Goal: Task Accomplishment & Management: Manage account settings

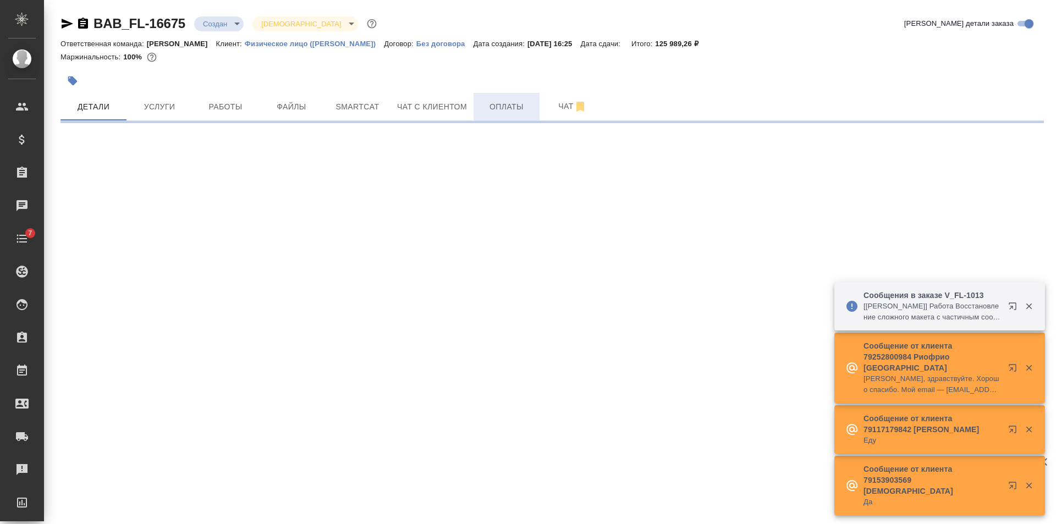
click at [514, 103] on span "Оплаты" at bounding box center [506, 107] width 53 height 14
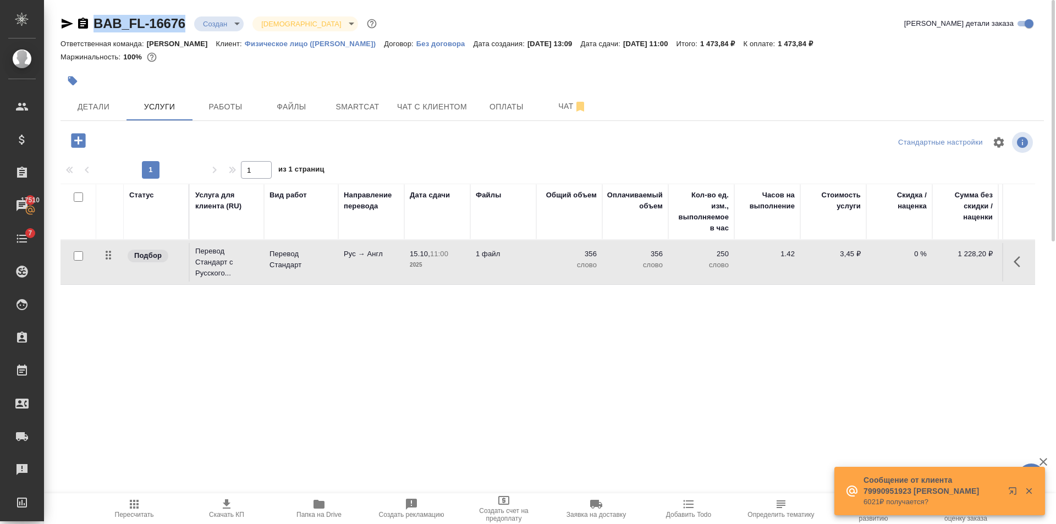
drag, startPoint x: 185, startPoint y: 34, endPoint x: 96, endPoint y: 34, distance: 89.7
click at [96, 34] on div "BAB_FL-16676 Создан new Святая троица holyTrinity Кратко детали заказа" at bounding box center [553, 26] width 984 height 22
copy link "BAB_FL-16676"
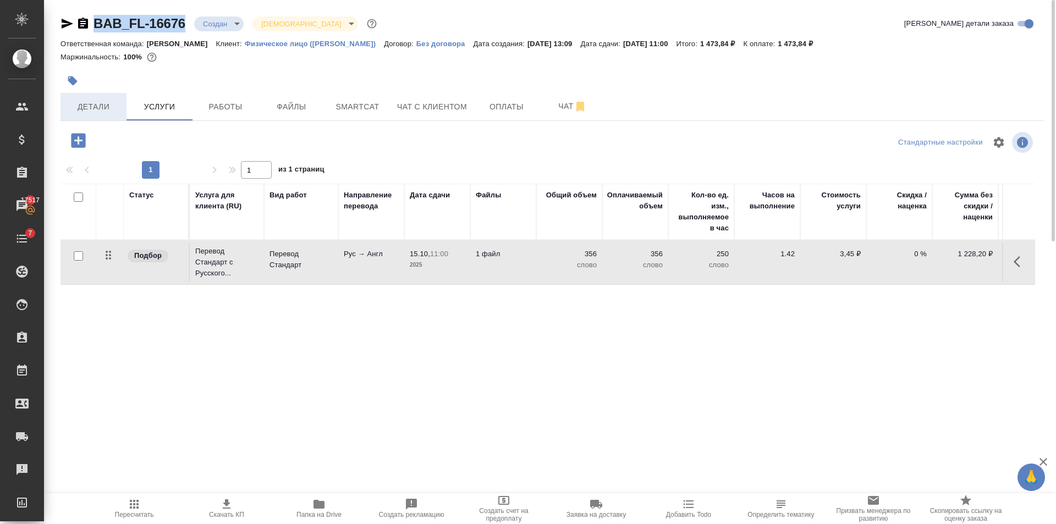
click at [84, 105] on span "Детали" at bounding box center [93, 107] width 53 height 14
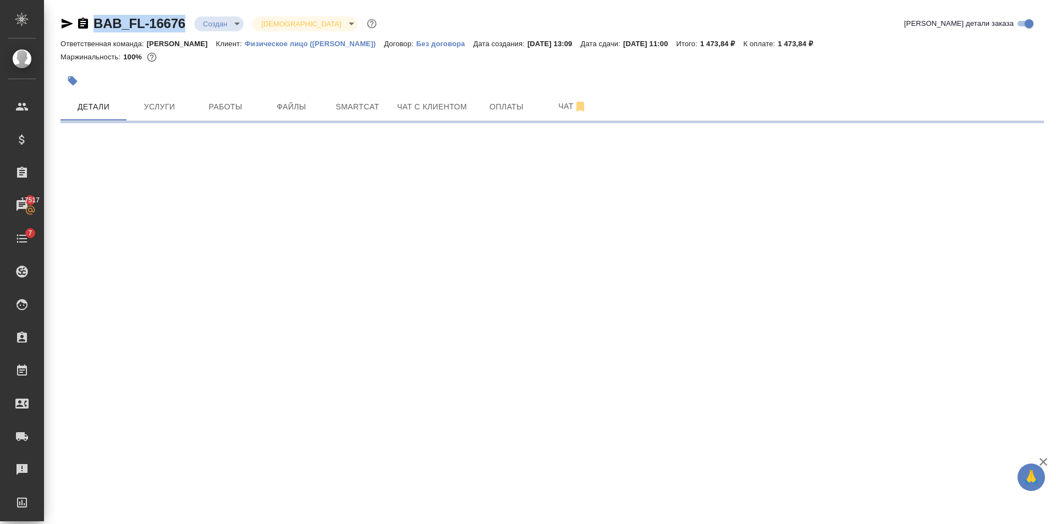
select select "RU"
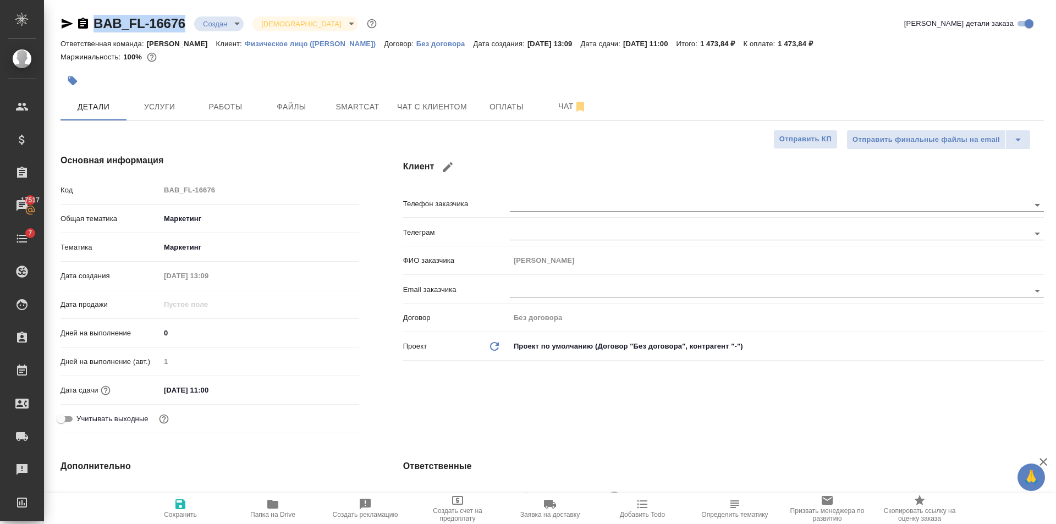
type textarea "x"
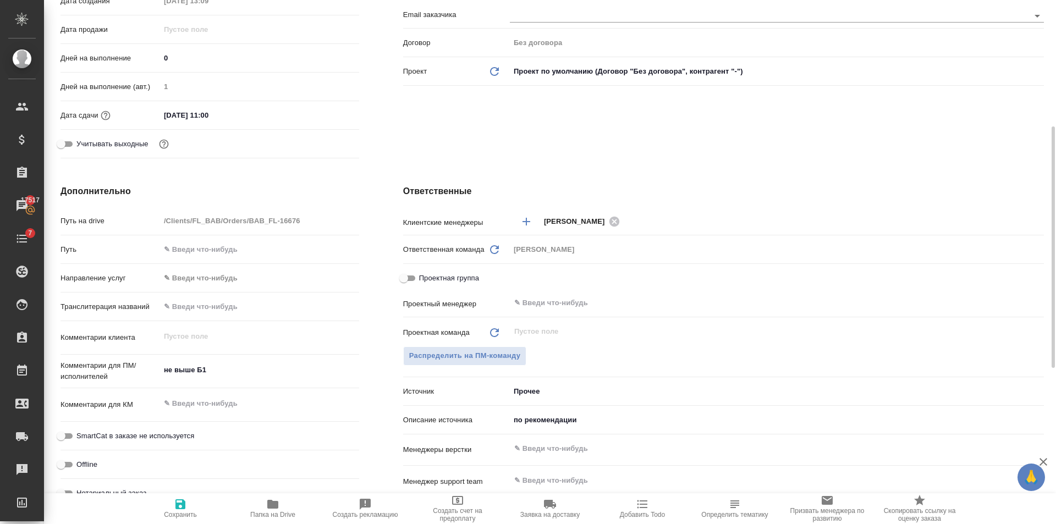
scroll to position [330, 0]
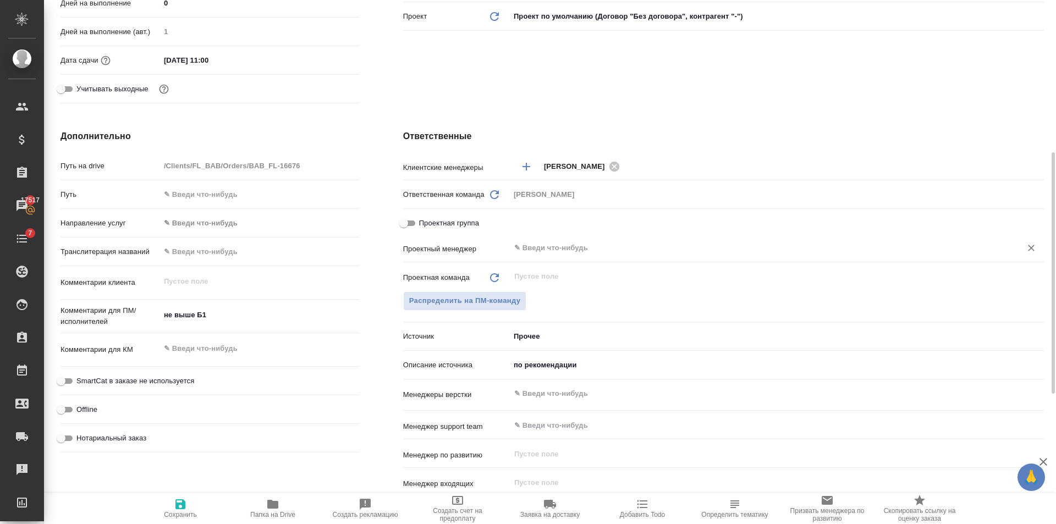
click at [525, 249] on input "text" at bounding box center [758, 248] width 491 height 13
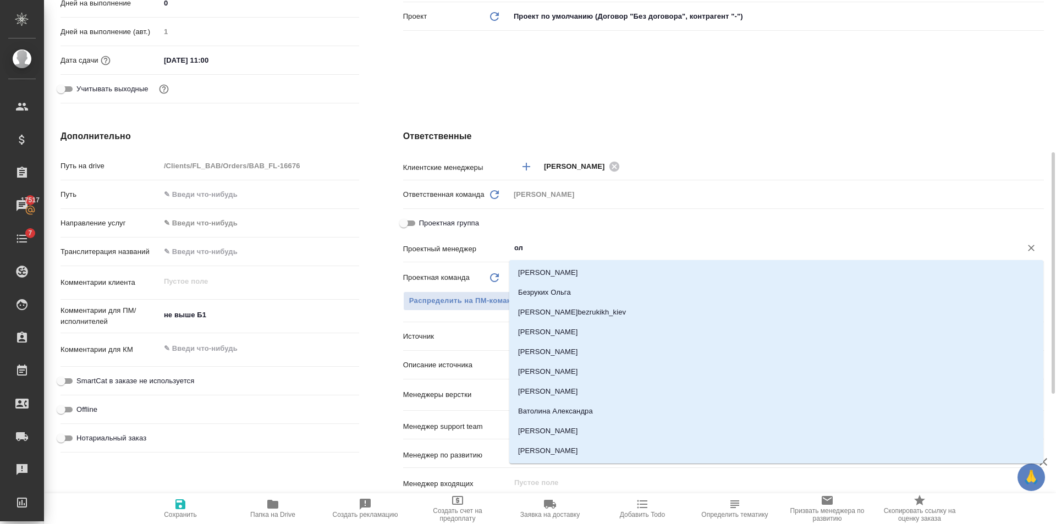
type input "о"
type textarea "x"
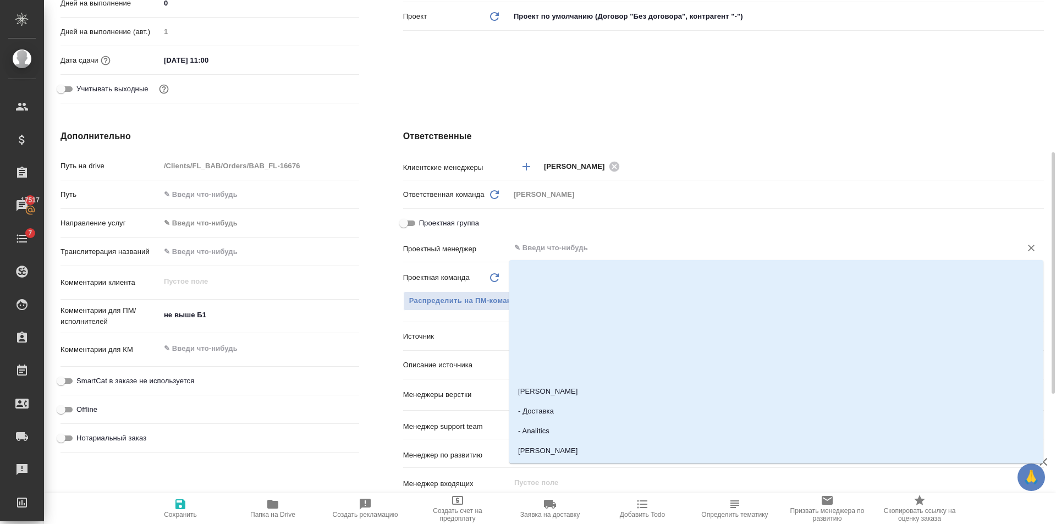
click at [546, 229] on div "Проектная группа" at bounding box center [723, 222] width 641 height 19
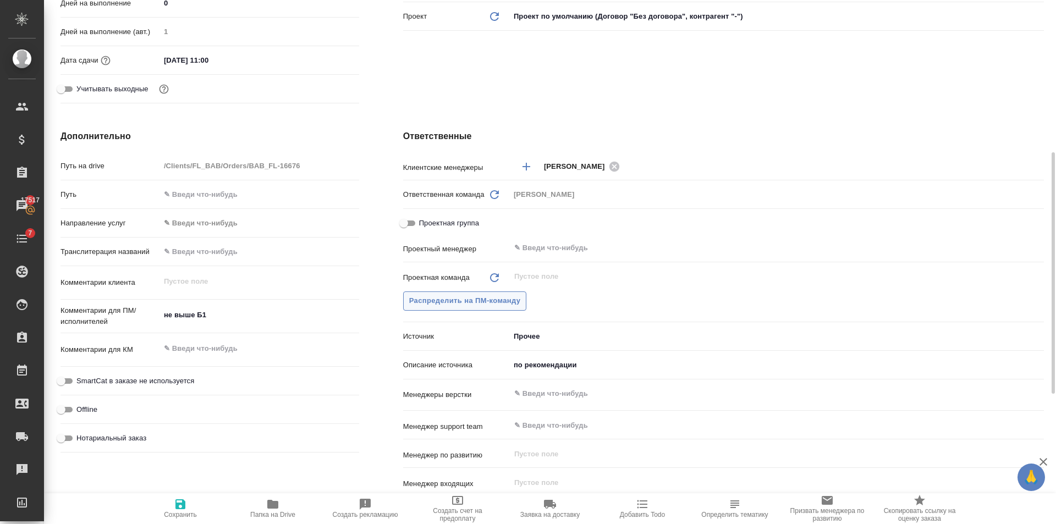
click at [499, 294] on button "Распределить на ПМ-команду" at bounding box center [465, 301] width 124 height 19
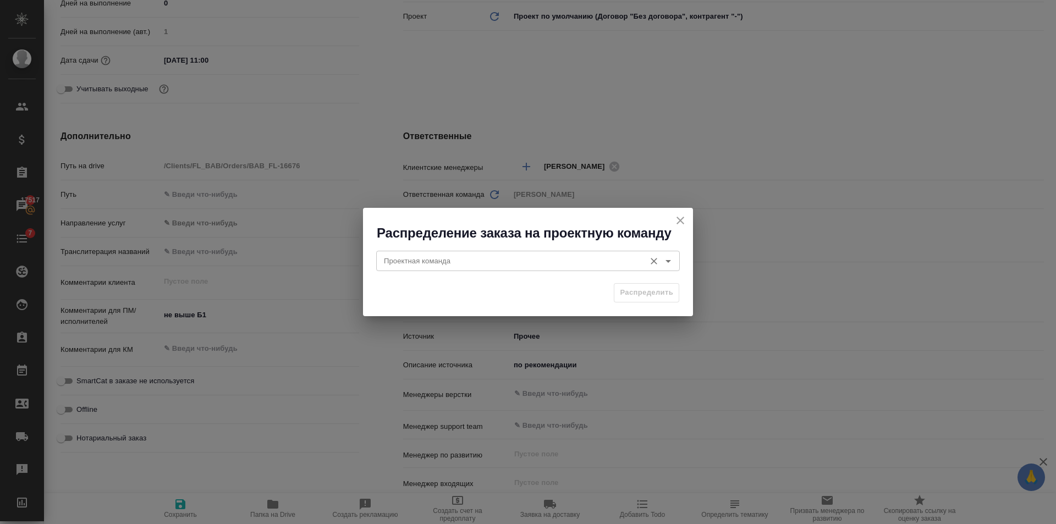
click at [479, 254] on div "Проектная команда" at bounding box center [528, 261] width 304 height 20
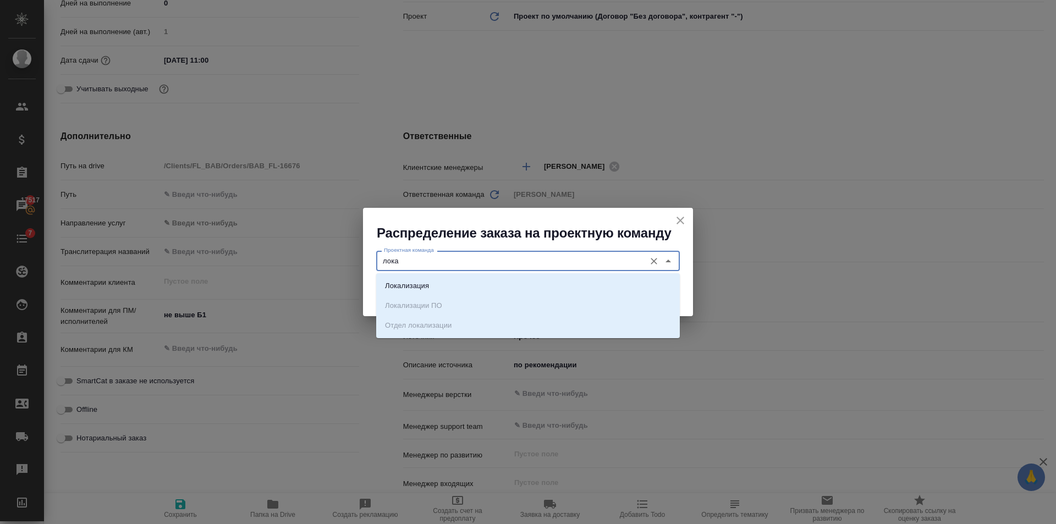
click at [480, 276] on div "Локализация Локализации ПО Отдел локализации" at bounding box center [528, 305] width 304 height 65
click at [481, 276] on li "Локализация" at bounding box center [528, 286] width 304 height 20
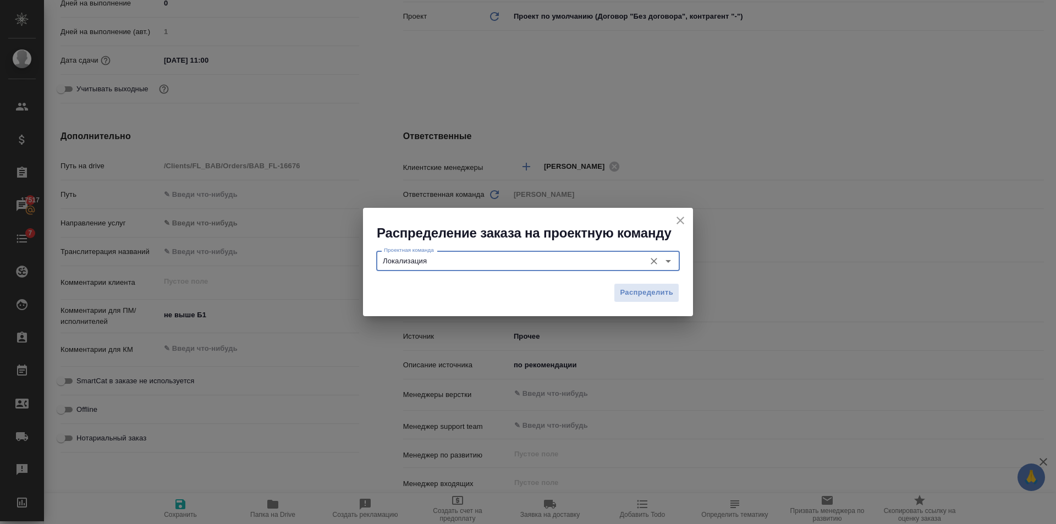
type input "Локализация"
click at [606, 294] on div "Распределить" at bounding box center [528, 297] width 330 height 39
click at [617, 290] on button "Распределить" at bounding box center [646, 292] width 65 height 19
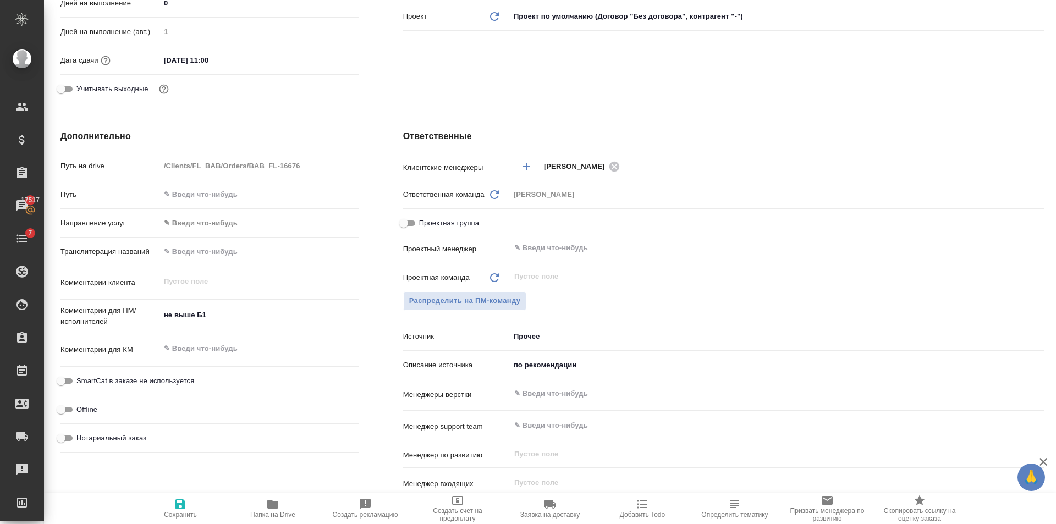
type textarea "x"
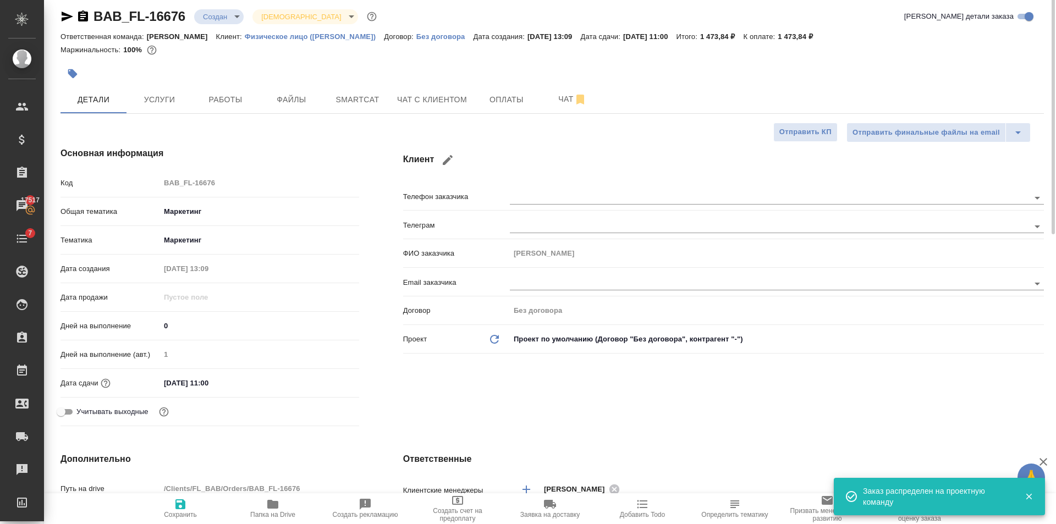
scroll to position [0, 0]
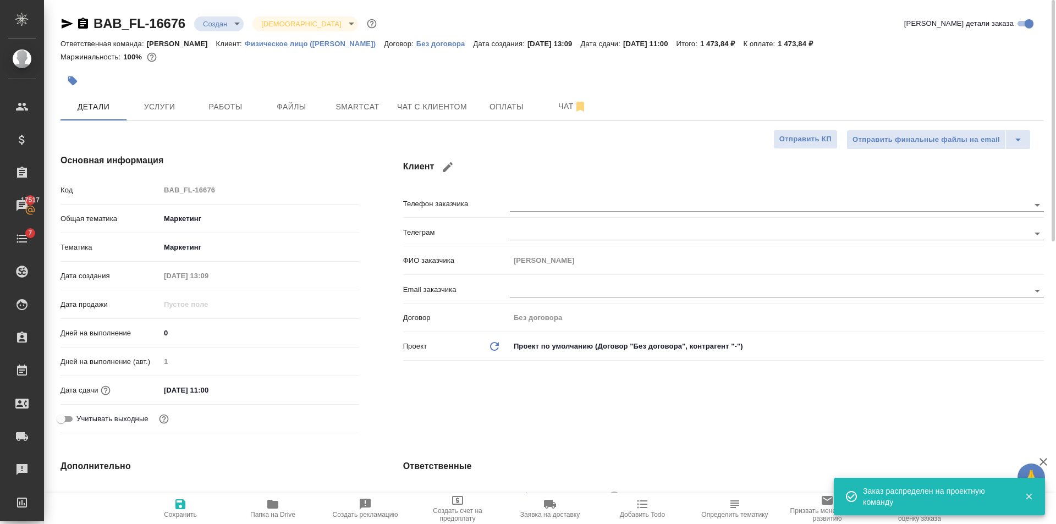
click at [187, 496] on button "Сохранить" at bounding box center [180, 508] width 92 height 31
type textarea "x"
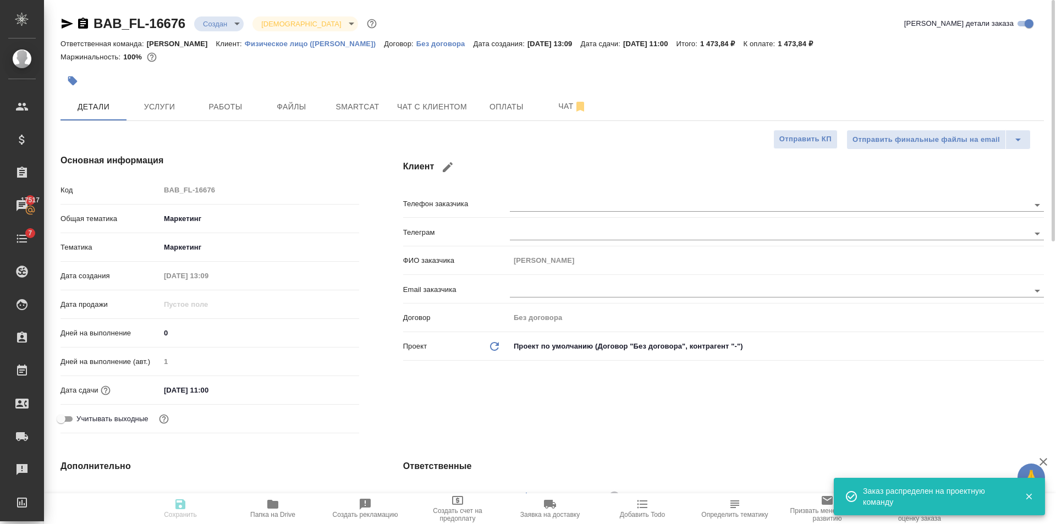
type textarea "x"
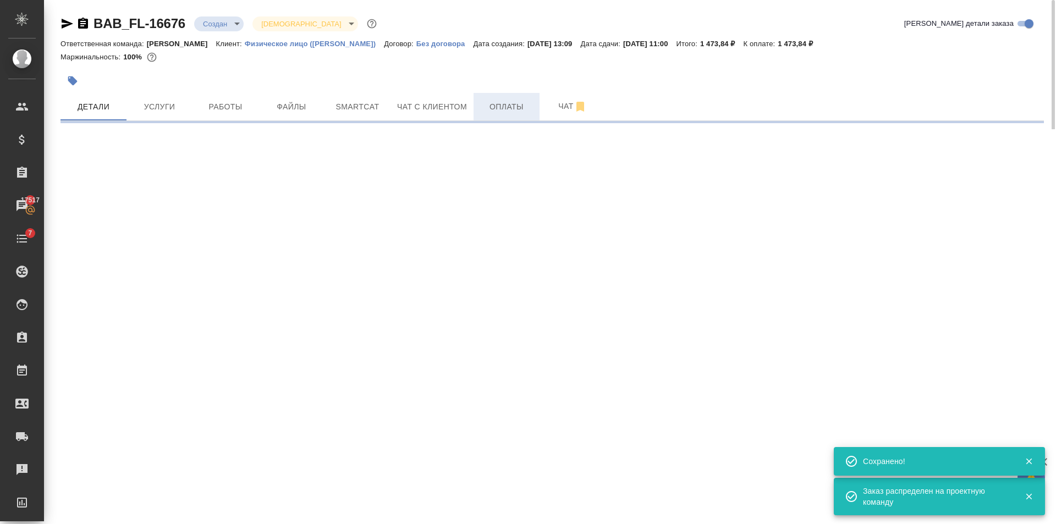
click at [496, 119] on button "Оплаты" at bounding box center [507, 107] width 66 height 28
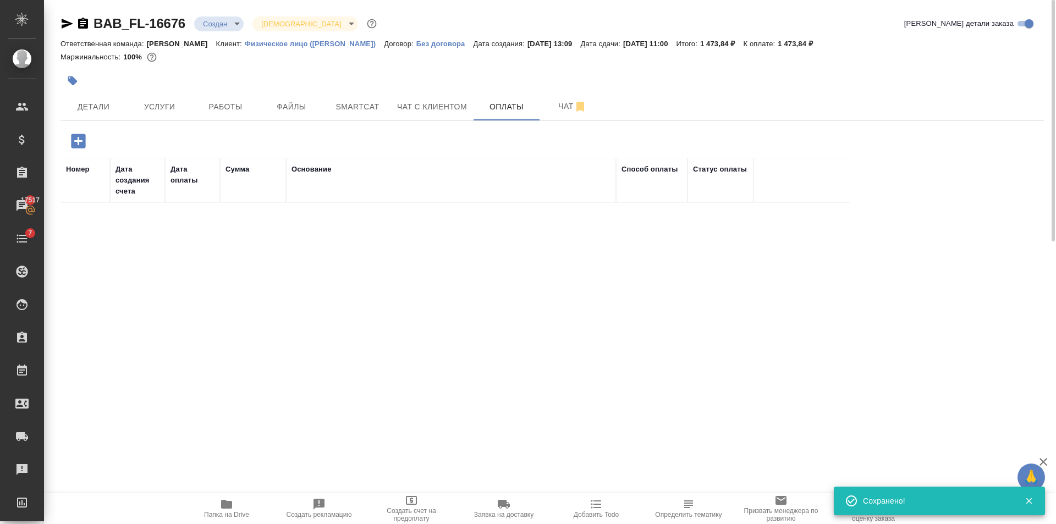
click at [84, 146] on icon "button" at bounding box center [78, 141] width 14 height 14
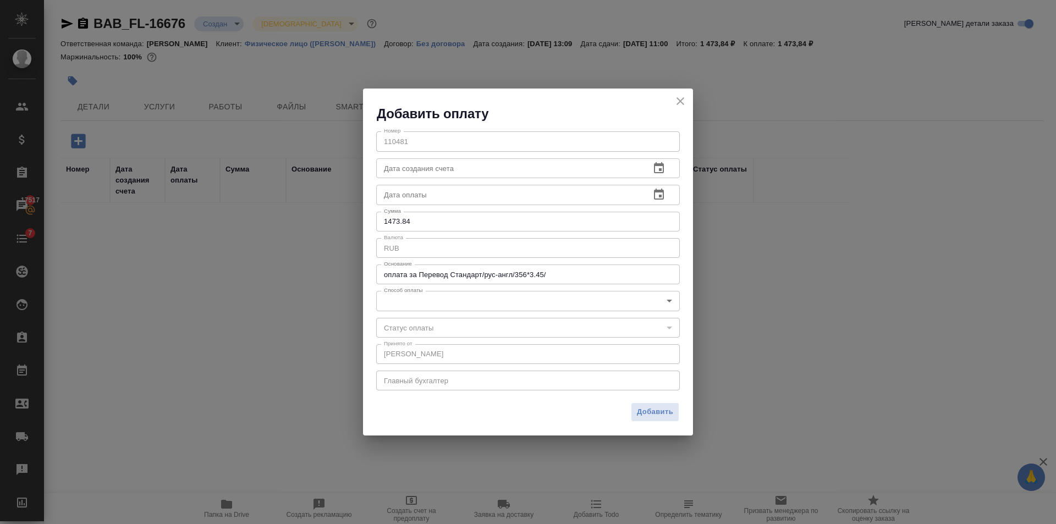
click at [403, 290] on div "Номер 110481 Номер Дата создания счета Дата создания счета Дата оплаты Дата опл…" at bounding box center [528, 260] width 330 height 275
click at [405, 295] on body "🙏 .cls-1 fill:#fff; AWATERA Golubev Dmitry Клиенты Спецификации Заказы 17517 Ча…" at bounding box center [528, 262] width 1056 height 524
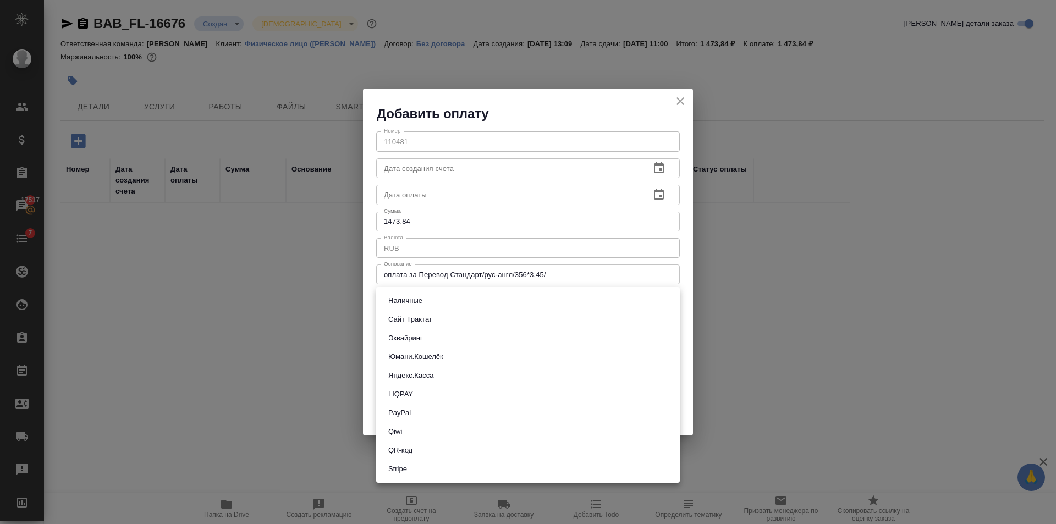
click at [470, 320] on li "Сайт Трактат" at bounding box center [528, 319] width 304 height 19
type input "site-traktat"
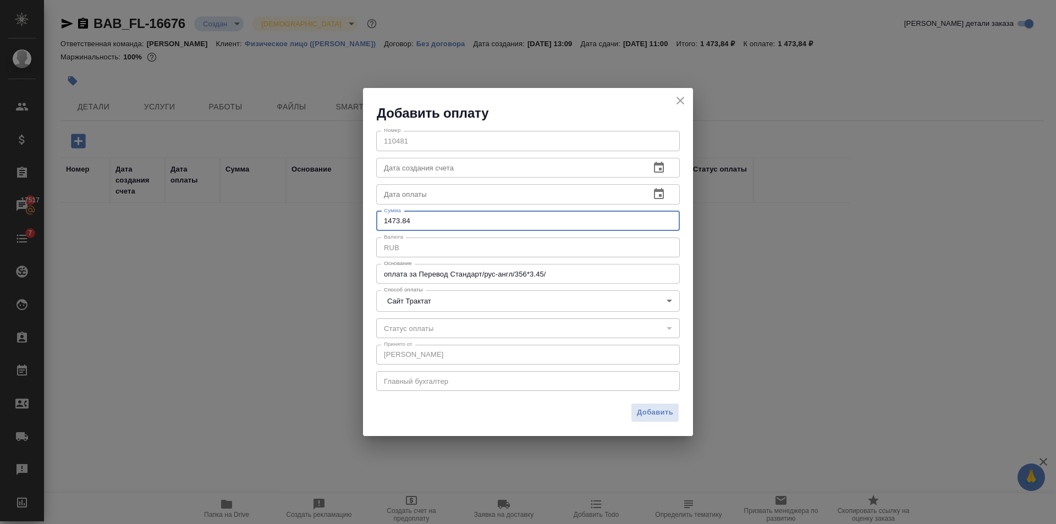
click at [433, 225] on input "1473.84" at bounding box center [528, 221] width 304 height 20
type input "1474"
click at [662, 402] on div "Добавить" at bounding box center [528, 417] width 330 height 39
click at [661, 405] on button "Добавить" at bounding box center [655, 412] width 48 height 19
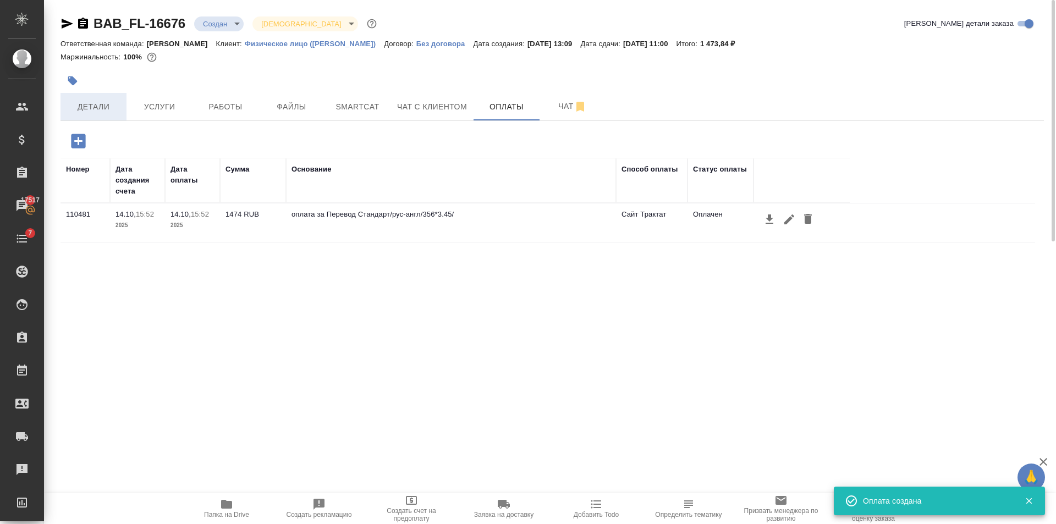
click at [96, 108] on span "Детали" at bounding box center [93, 107] width 53 height 14
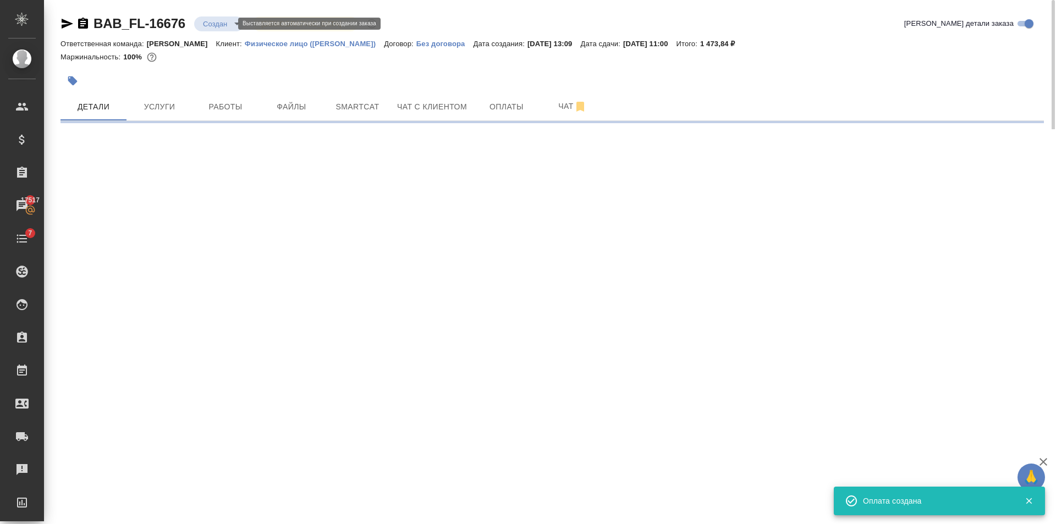
click at [227, 20] on body "🙏 .cls-1 fill:#fff; AWATERA Golubev Dmitry Клиенты Спецификации Заказы 17517 Ча…" at bounding box center [528, 262] width 1056 height 524
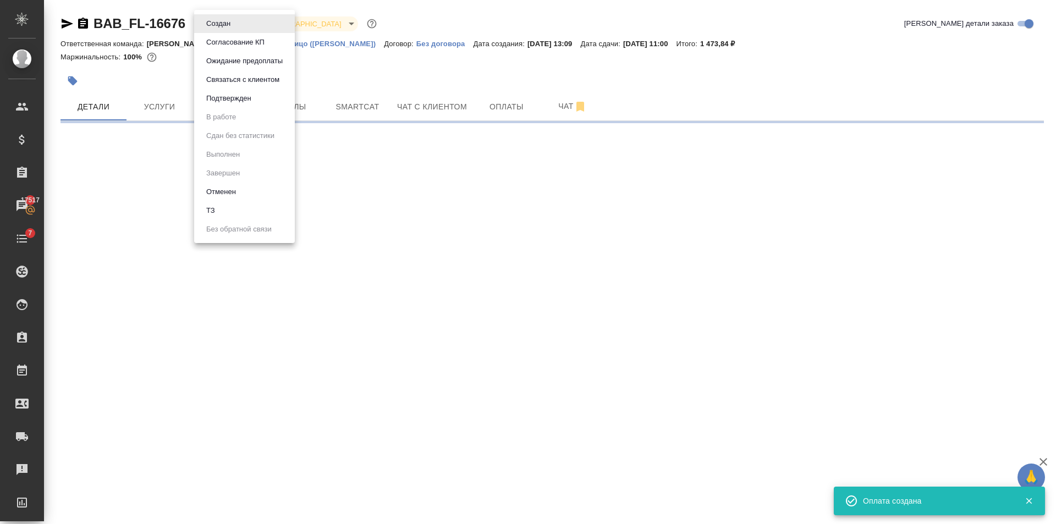
click at [160, 175] on div at bounding box center [528, 262] width 1056 height 524
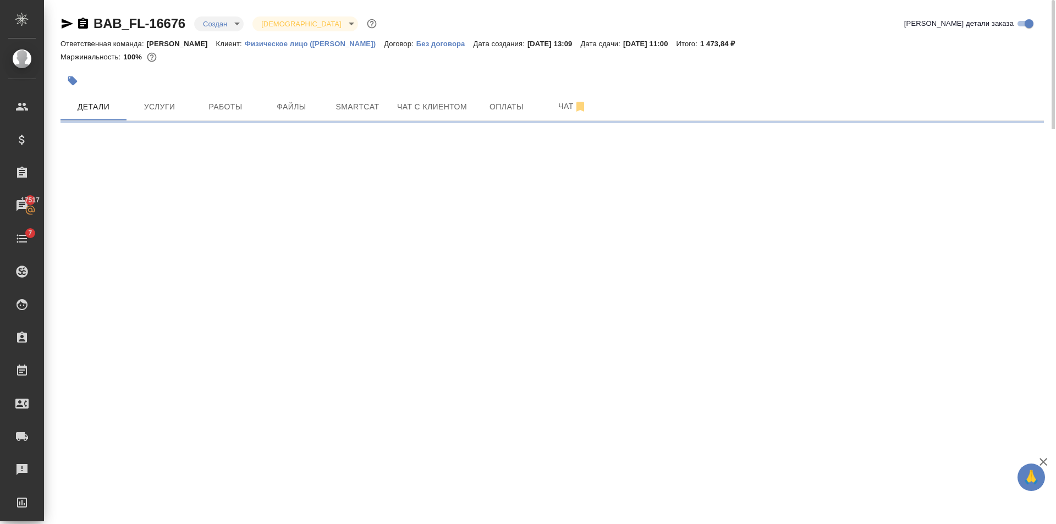
select select "RU"
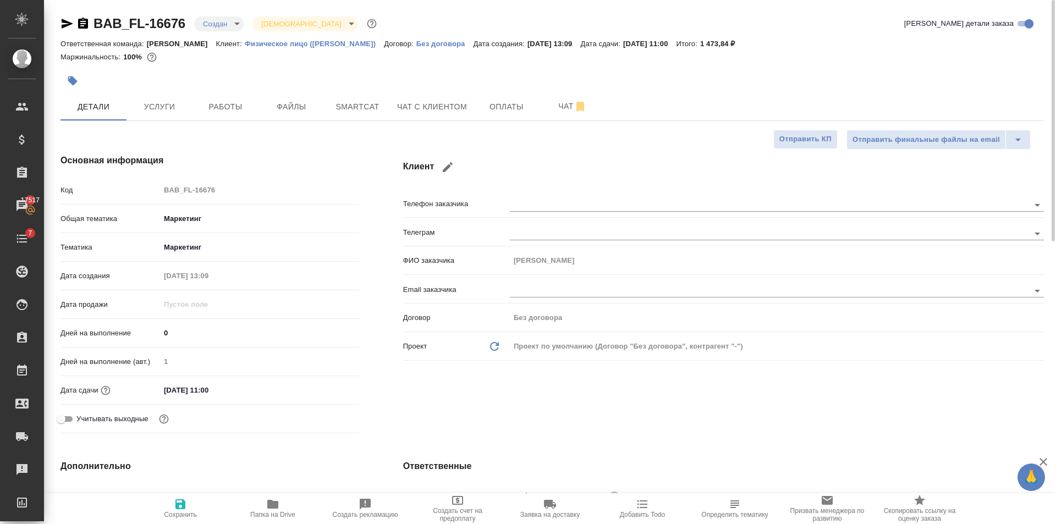
type textarea "x"
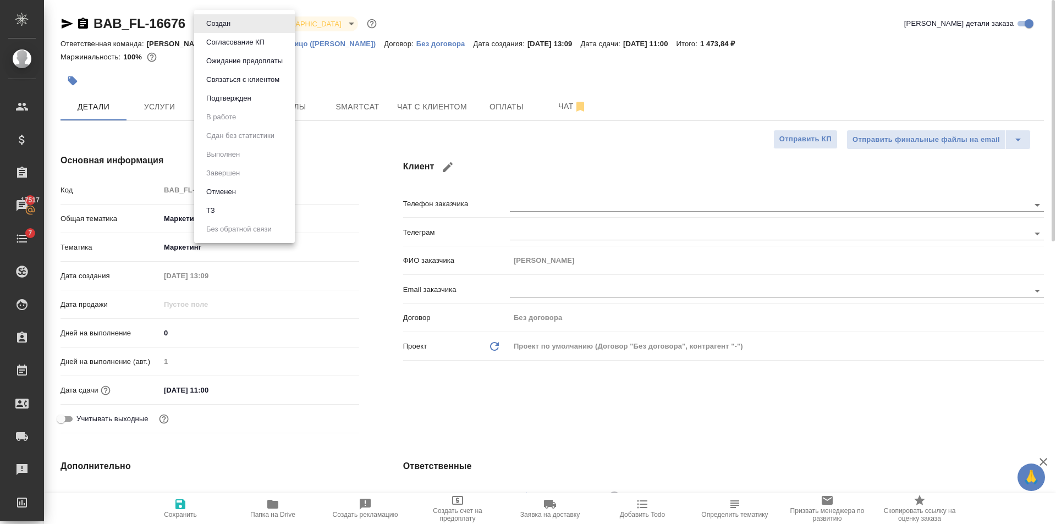
click at [232, 21] on body "🙏 .cls-1 fill:#fff; AWATERA Golubev Dmitry Клиенты Спецификации Заказы 17517 Ча…" at bounding box center [528, 262] width 1056 height 524
click at [238, 347] on div at bounding box center [528, 262] width 1056 height 524
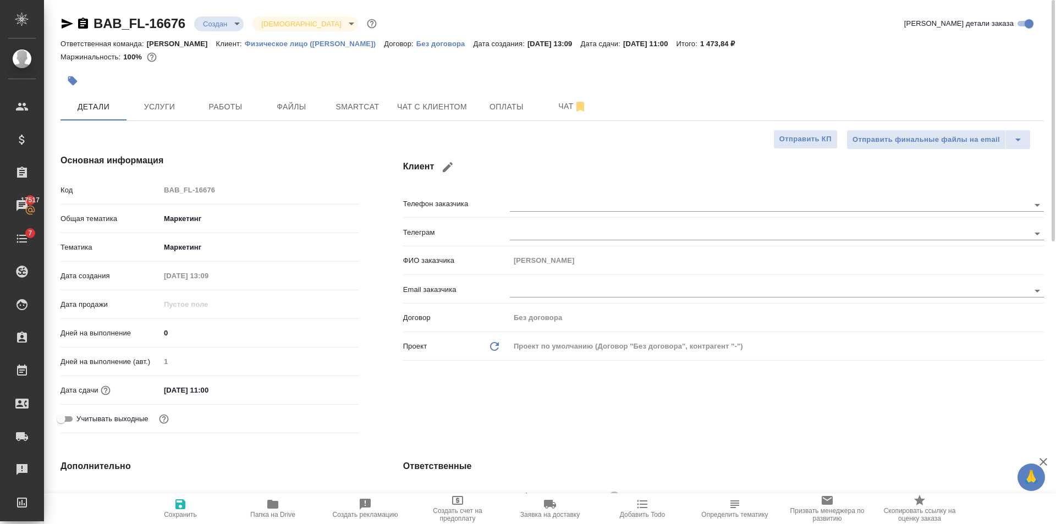
click at [210, 387] on input "15.10.2025 11:00" at bounding box center [208, 390] width 96 height 16
type input "15.10.2025 10:0_"
type textarea "x"
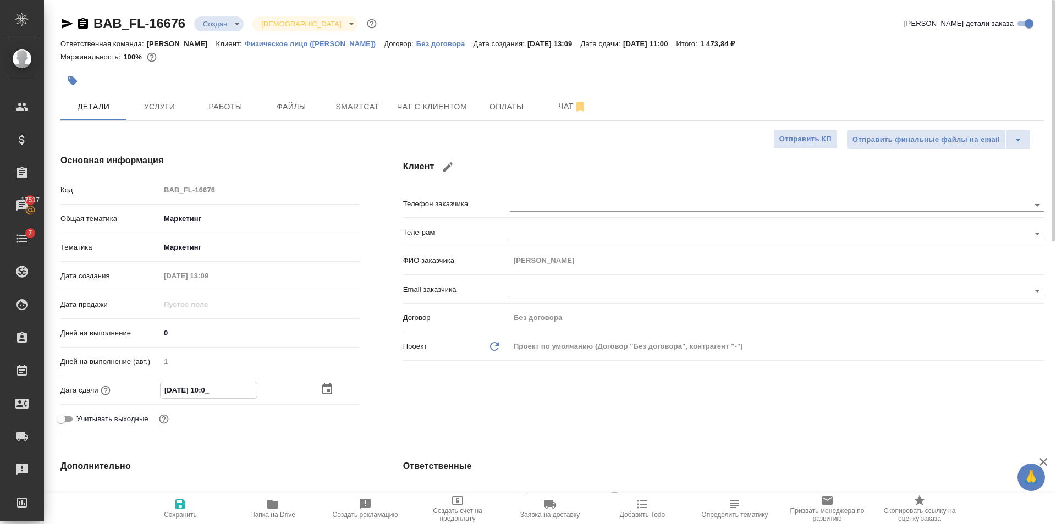
type input "[DATE] 13:00"
type textarea "x"
type input "[DATE] 13:00"
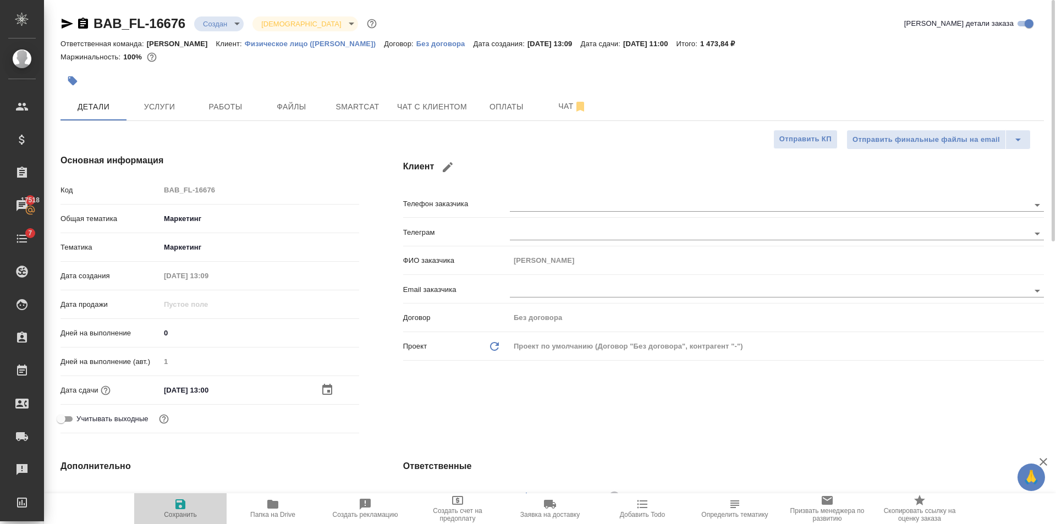
click at [196, 504] on span "Сохранить" at bounding box center [180, 508] width 79 height 21
type textarea "x"
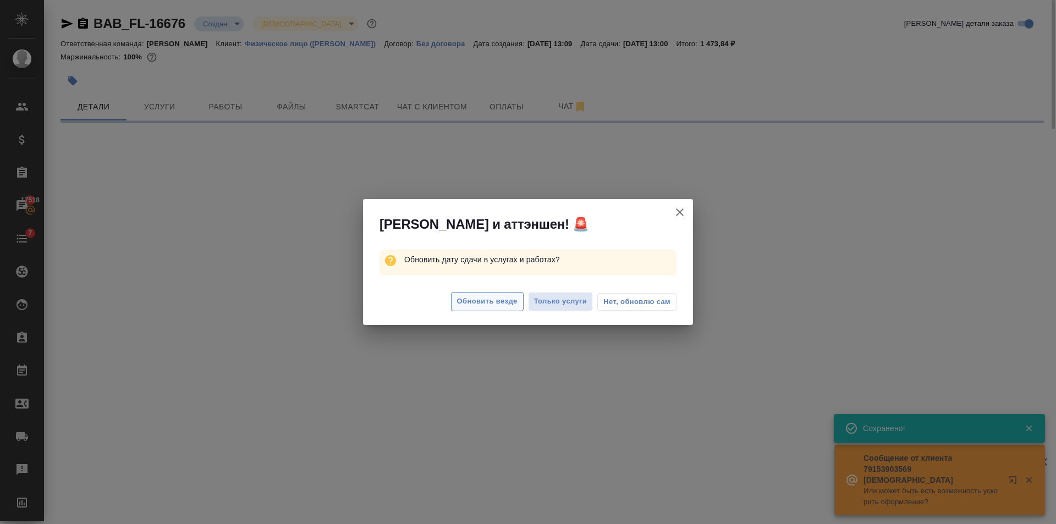
click at [491, 293] on button "Обновить везде" at bounding box center [487, 301] width 73 height 19
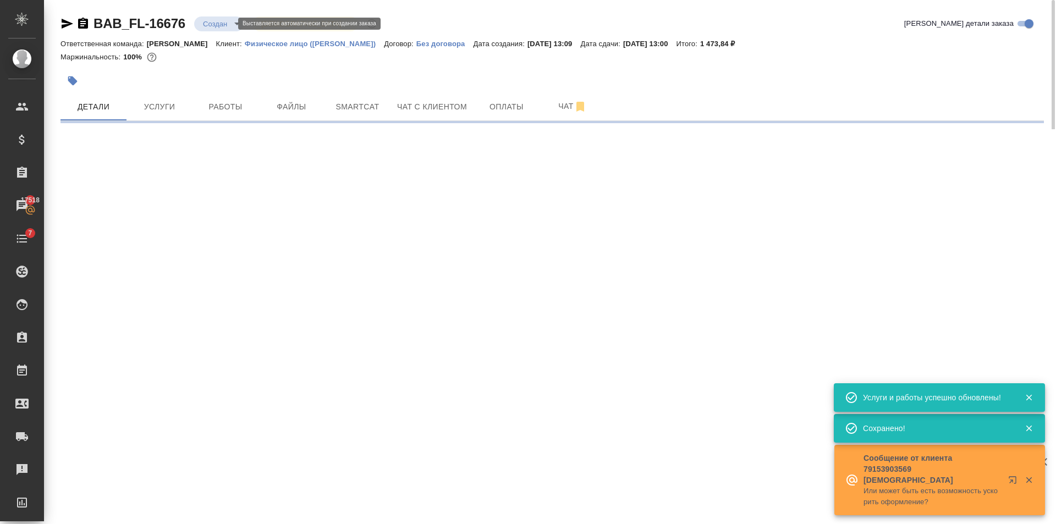
click at [224, 19] on body "🙏 .cls-1 fill:#fff; AWATERA Golubev Dmitry Клиенты Спецификации Заказы 17518 Ча…" at bounding box center [528, 262] width 1056 height 524
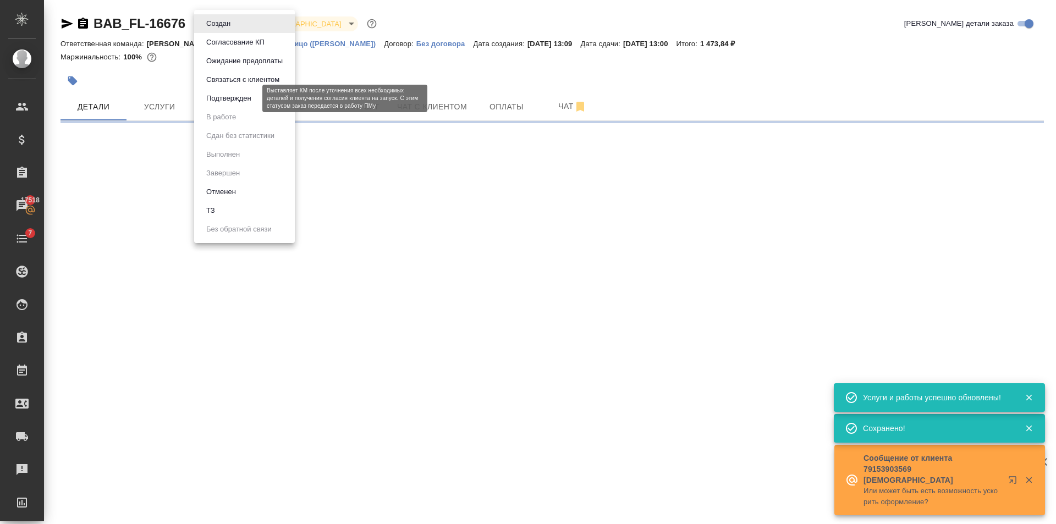
click at [246, 100] on button "Подтвержден" at bounding box center [229, 98] width 52 height 12
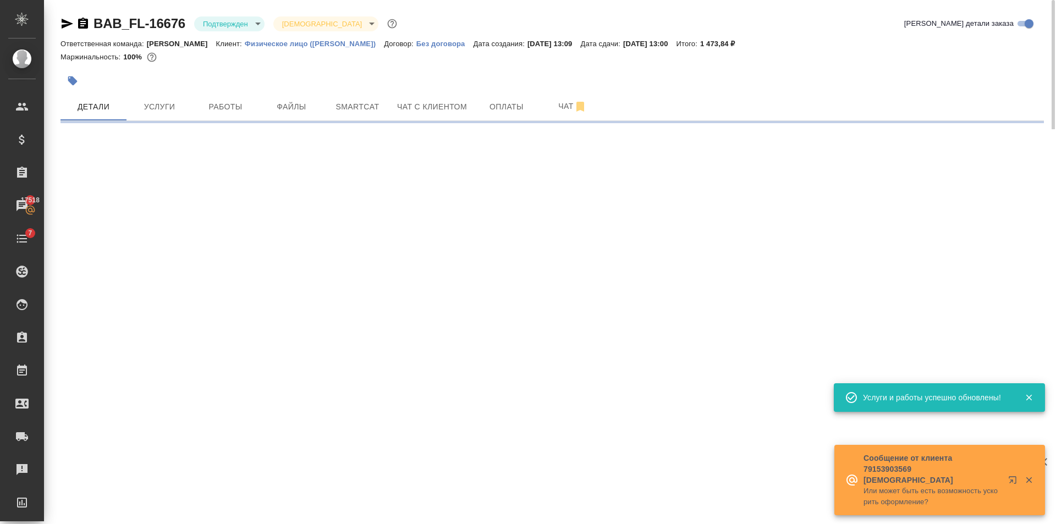
select select "RU"
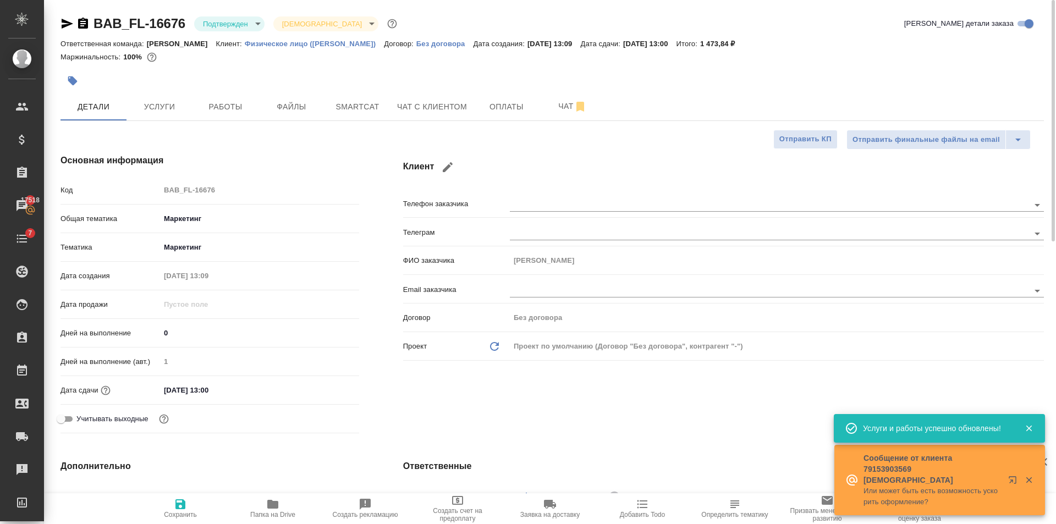
type textarea "x"
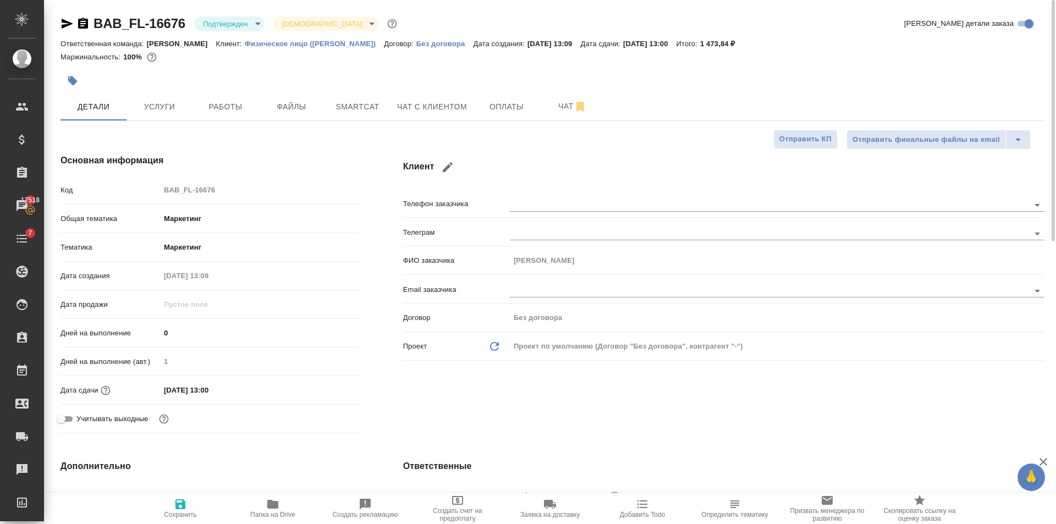
click at [64, 22] on icon "button" at bounding box center [68, 24] width 12 height 10
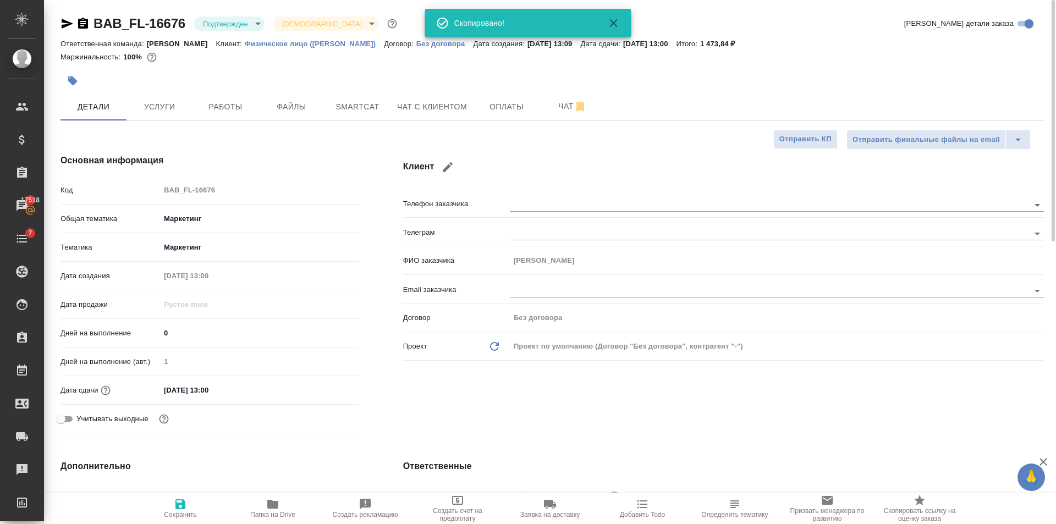
type textarea "x"
type input "[DATE] 15:52"
type textarea "x"
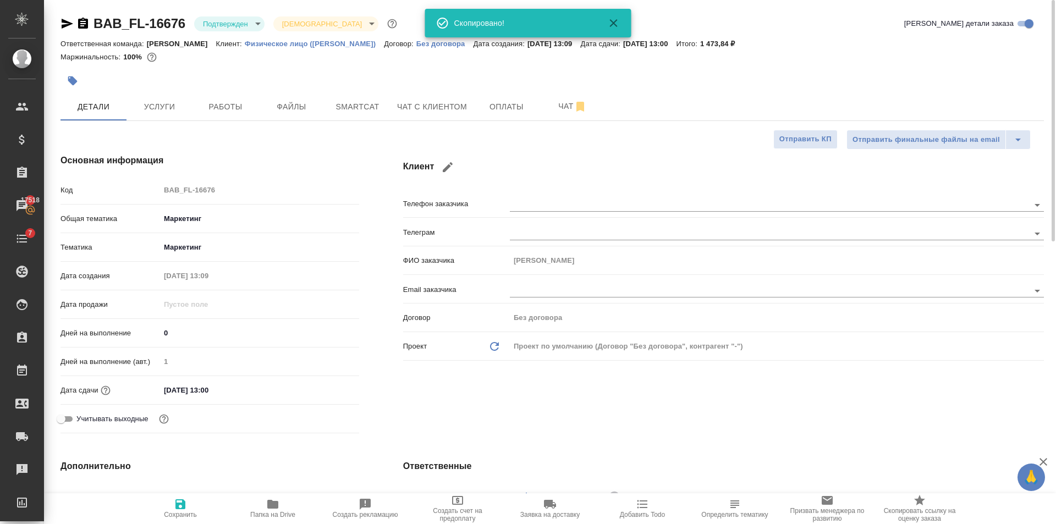
type textarea "x"
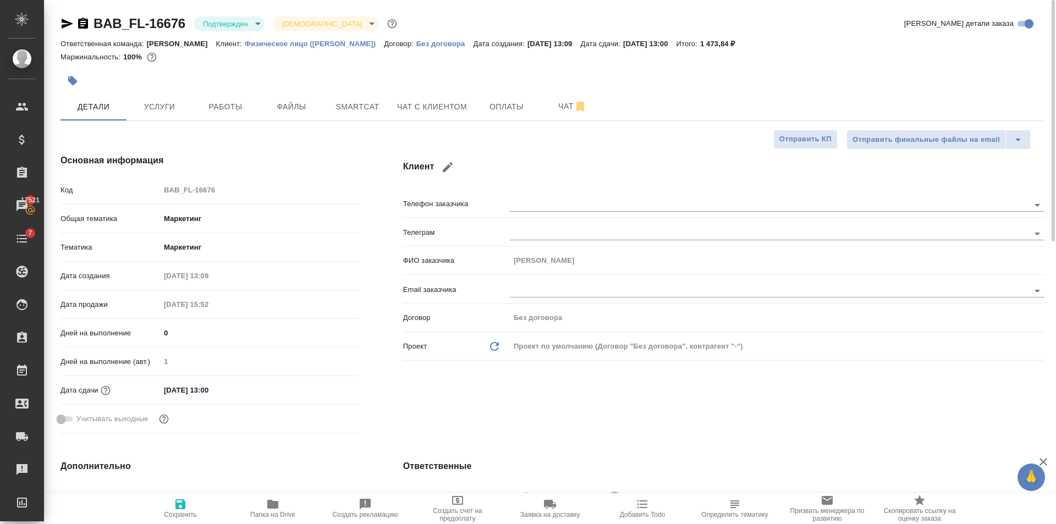
type textarea "x"
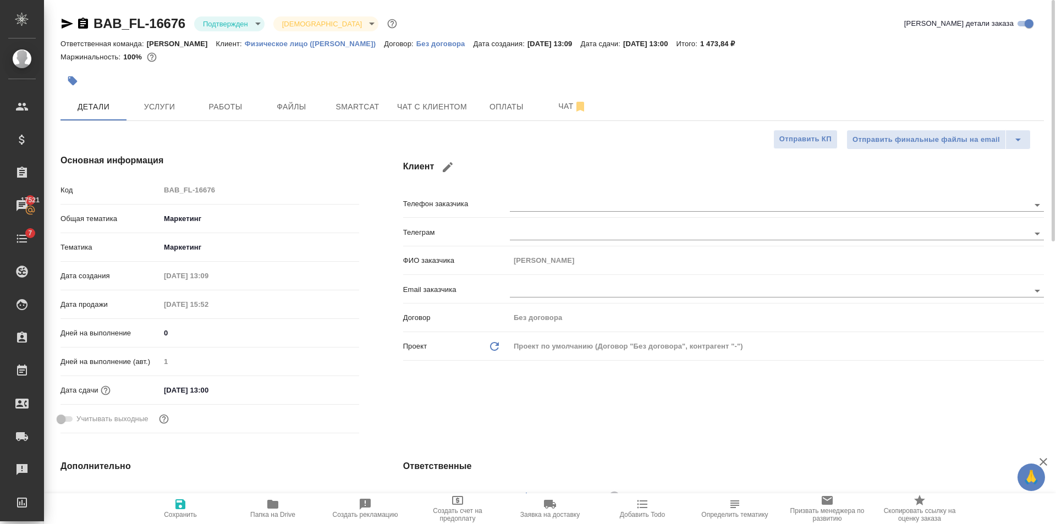
type textarea "x"
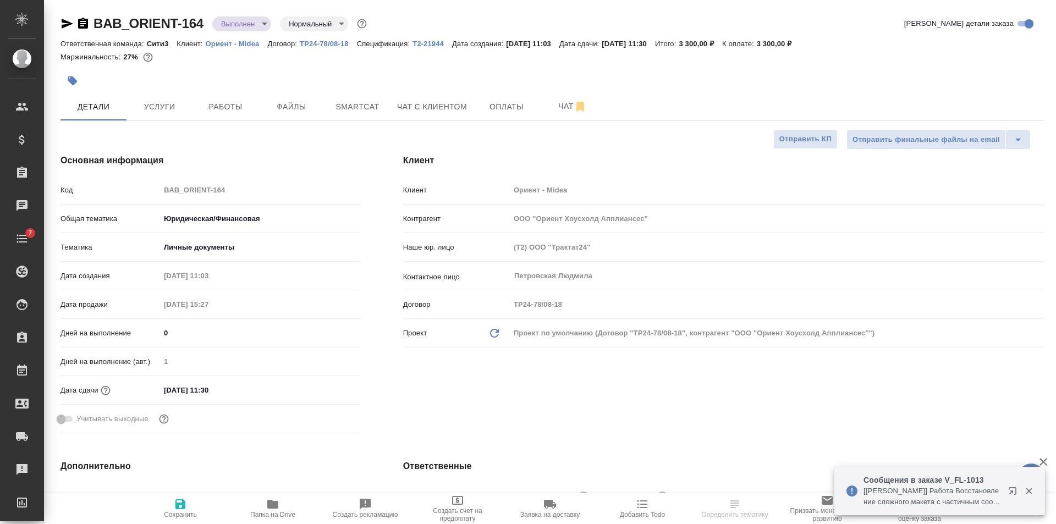
select select "RU"
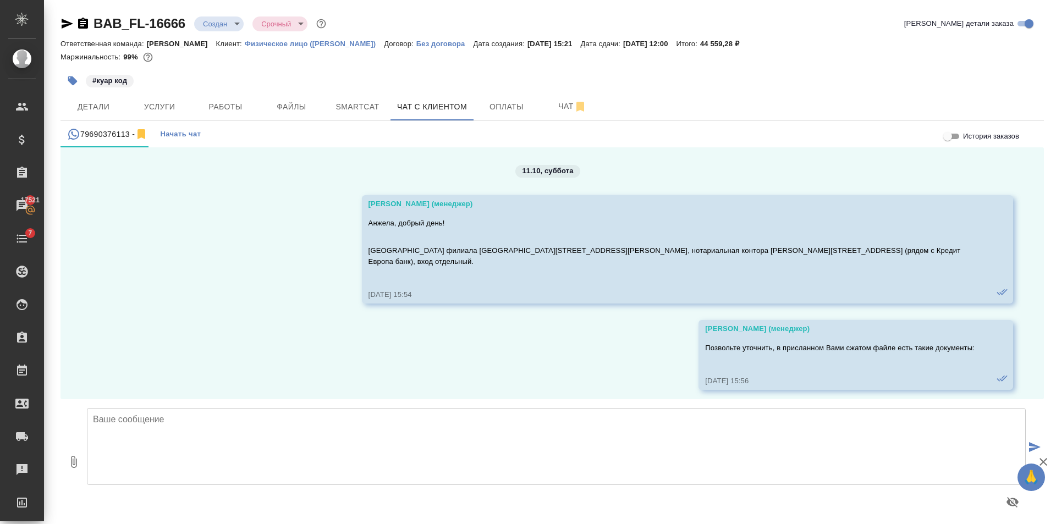
scroll to position [2504, 0]
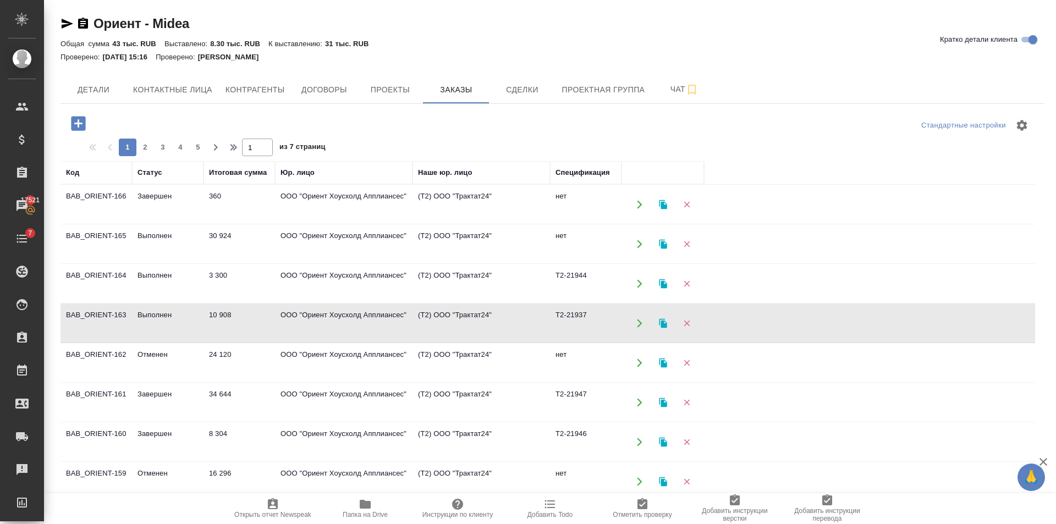
click at [235, 311] on td "10 908" at bounding box center [240, 323] width 72 height 39
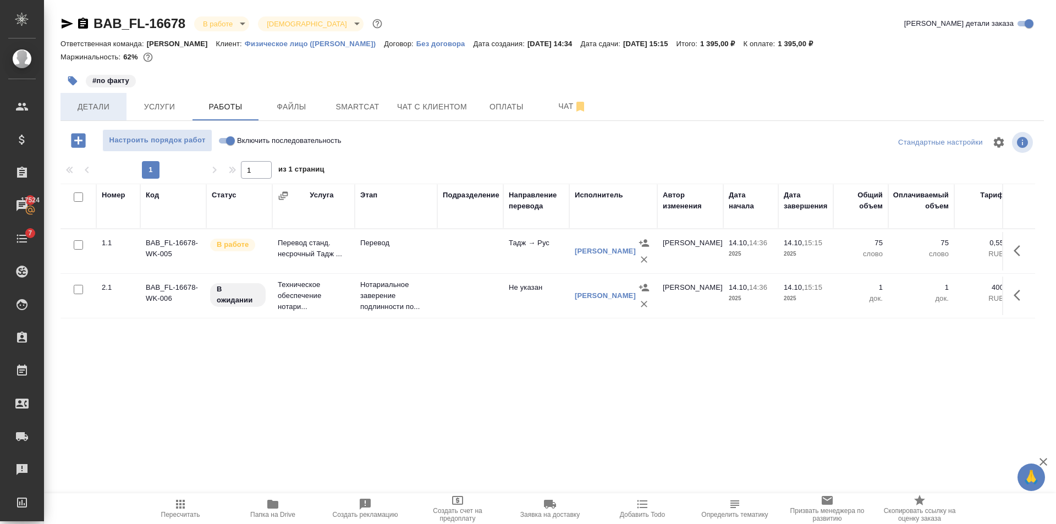
click at [96, 103] on span "Детали" at bounding box center [93, 107] width 53 height 14
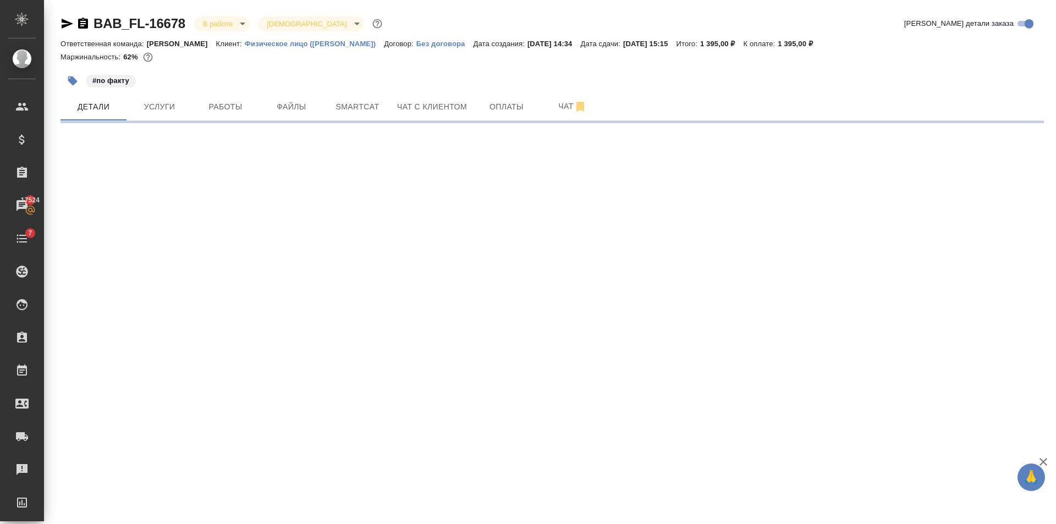
select select "RU"
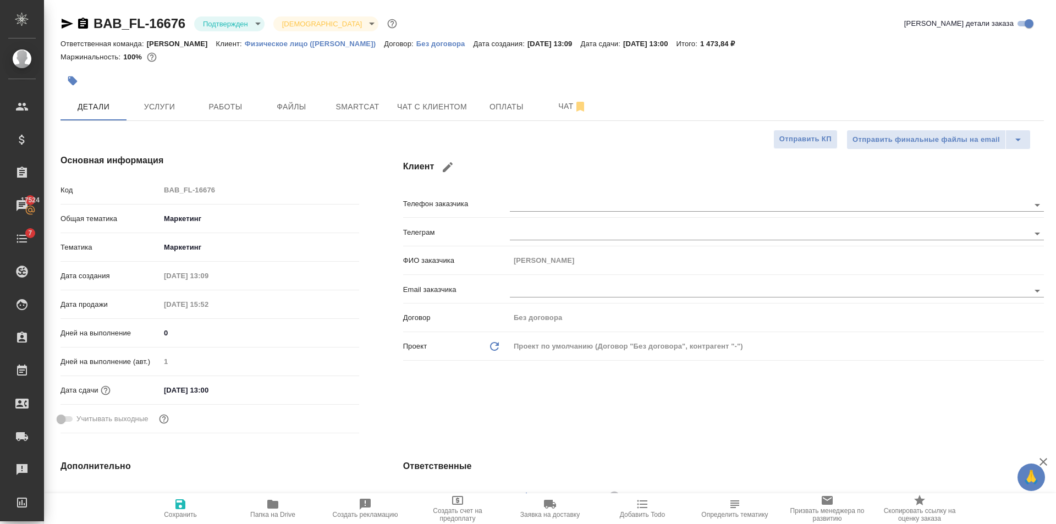
type textarea "x"
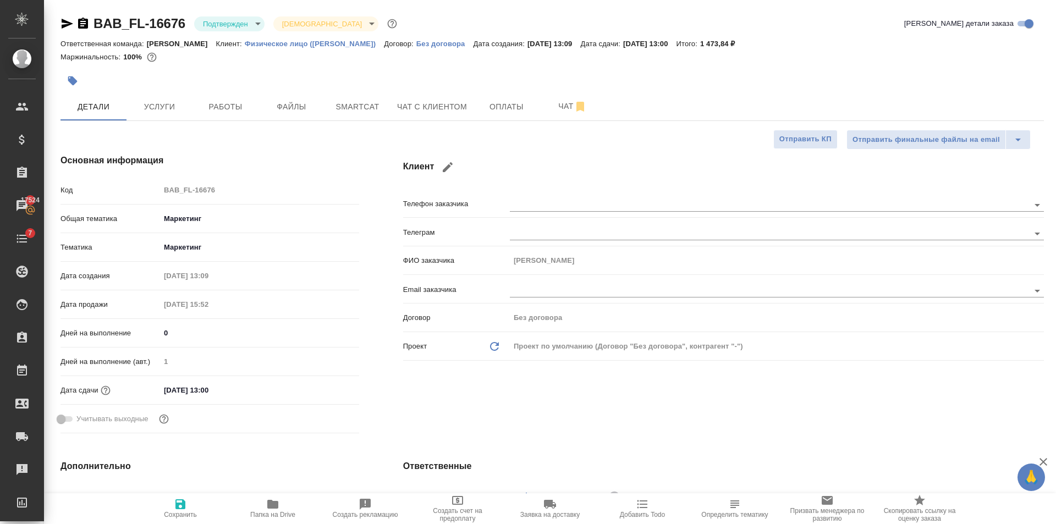
type textarea "x"
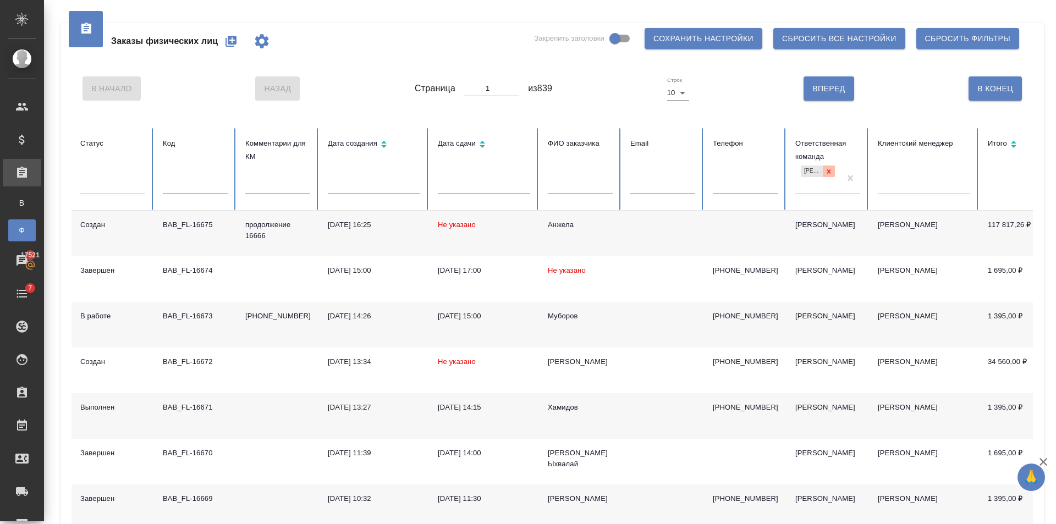
click at [824, 177] on div at bounding box center [829, 172] width 12 height 12
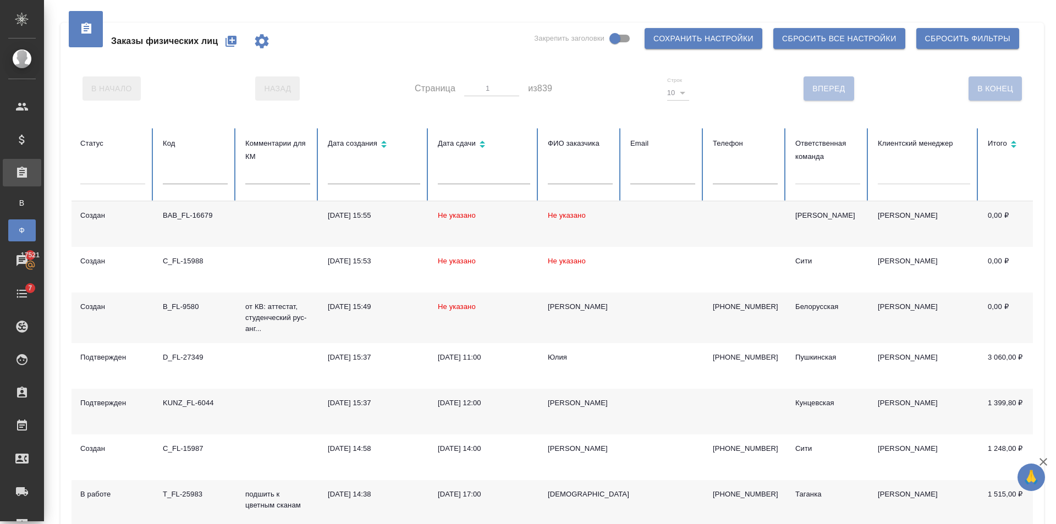
click at [825, 174] on div at bounding box center [827, 174] width 65 height 16
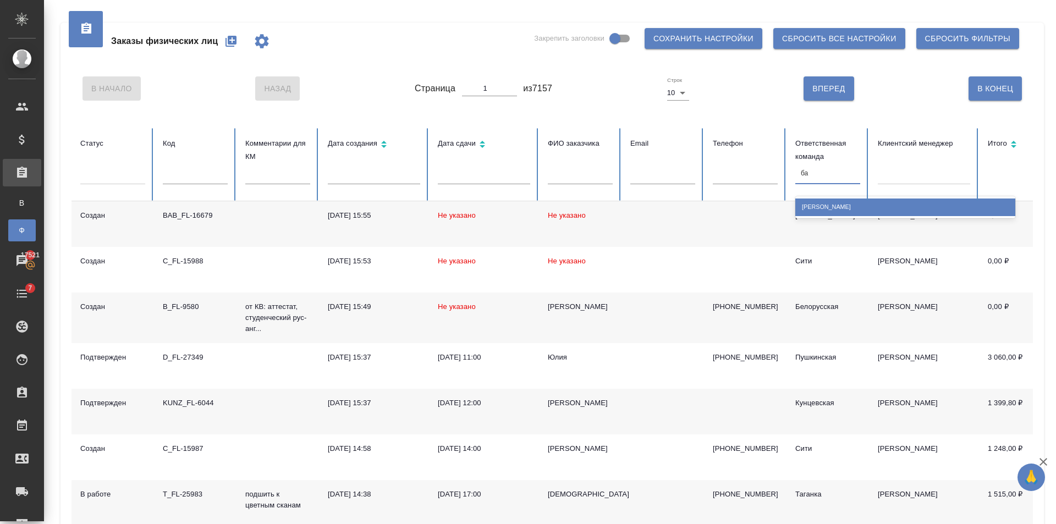
type input "баб"
click at [840, 203] on div "[PERSON_NAME]" at bounding box center [905, 207] width 220 height 17
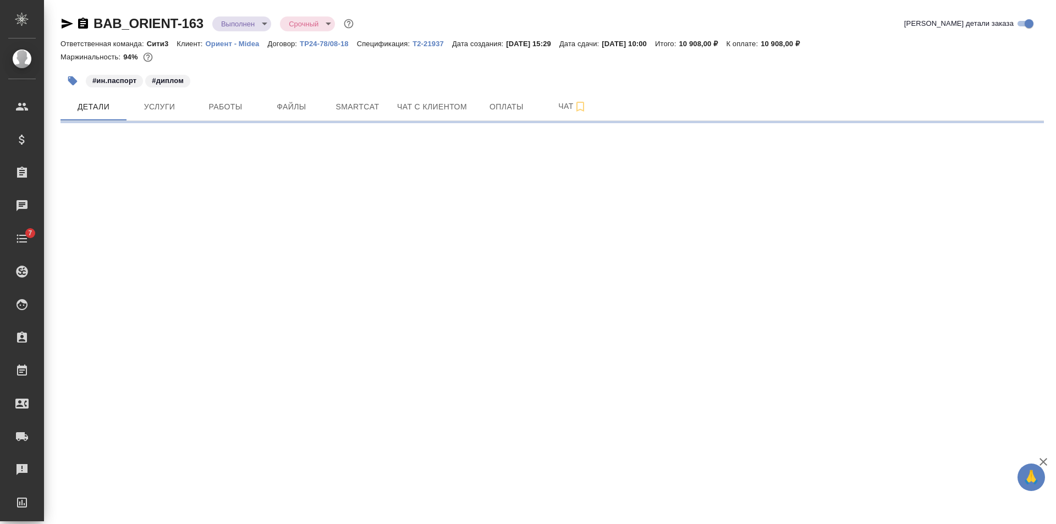
select select "RU"
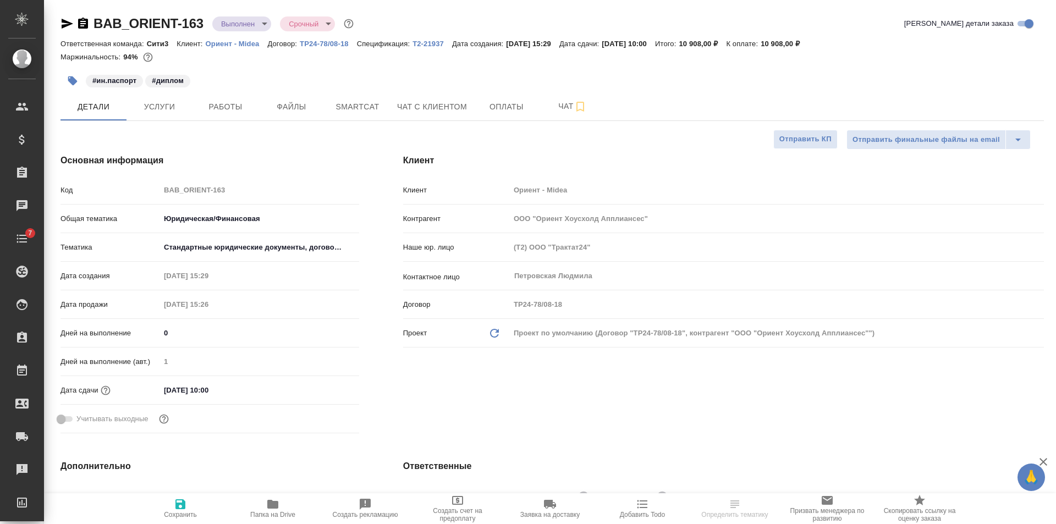
type textarea "x"
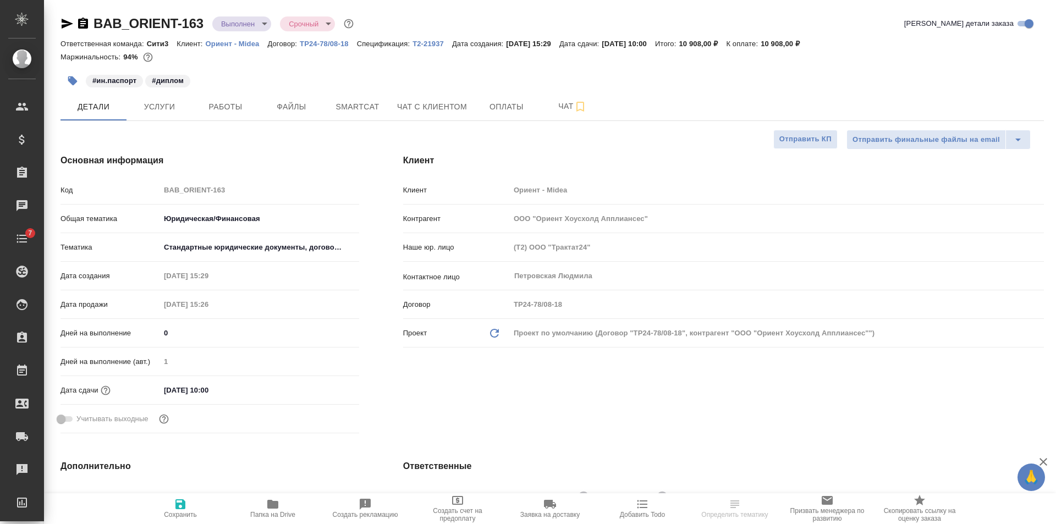
type textarea "x"
click at [216, 115] on button "Работы" at bounding box center [226, 107] width 66 height 28
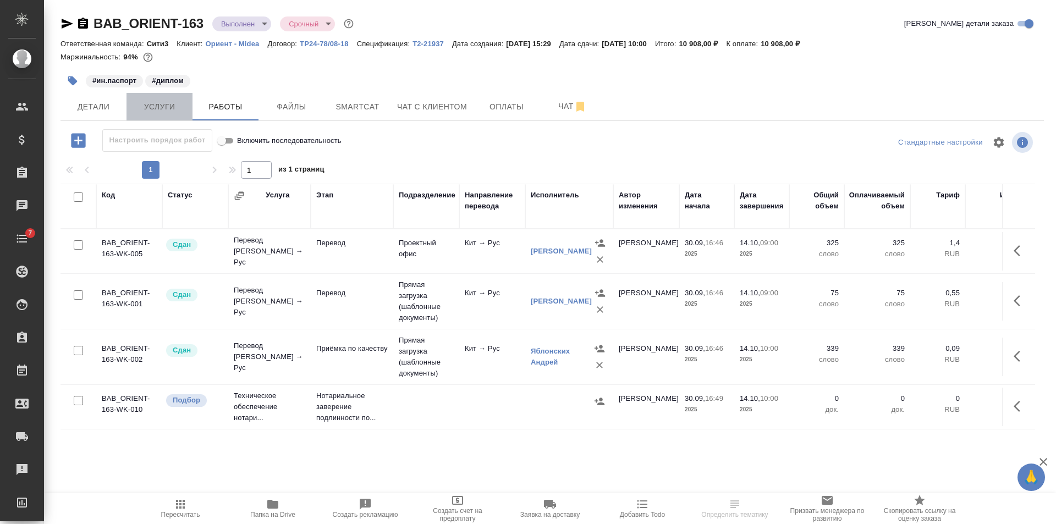
click at [164, 107] on span "Услуги" at bounding box center [159, 107] width 53 height 14
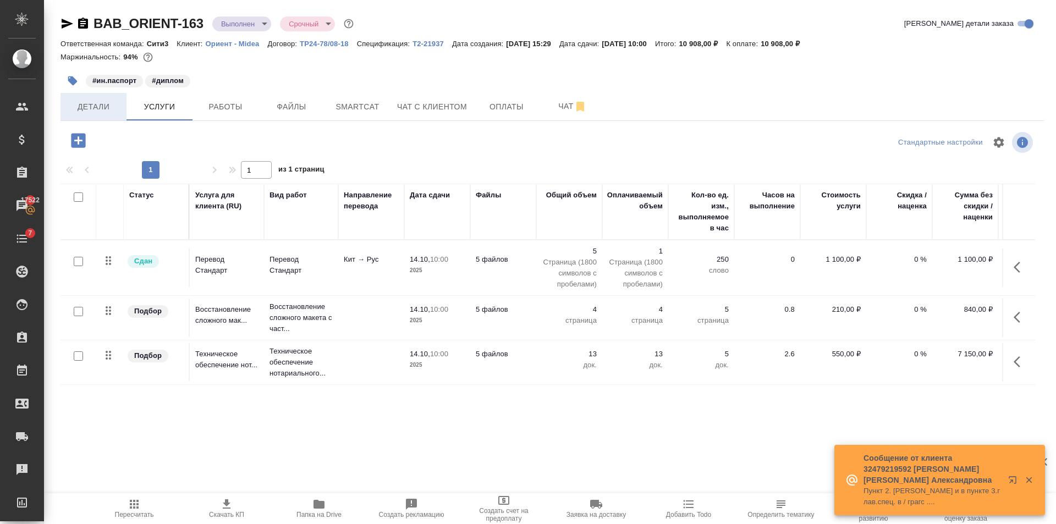
click at [113, 112] on span "Детали" at bounding box center [93, 107] width 53 height 14
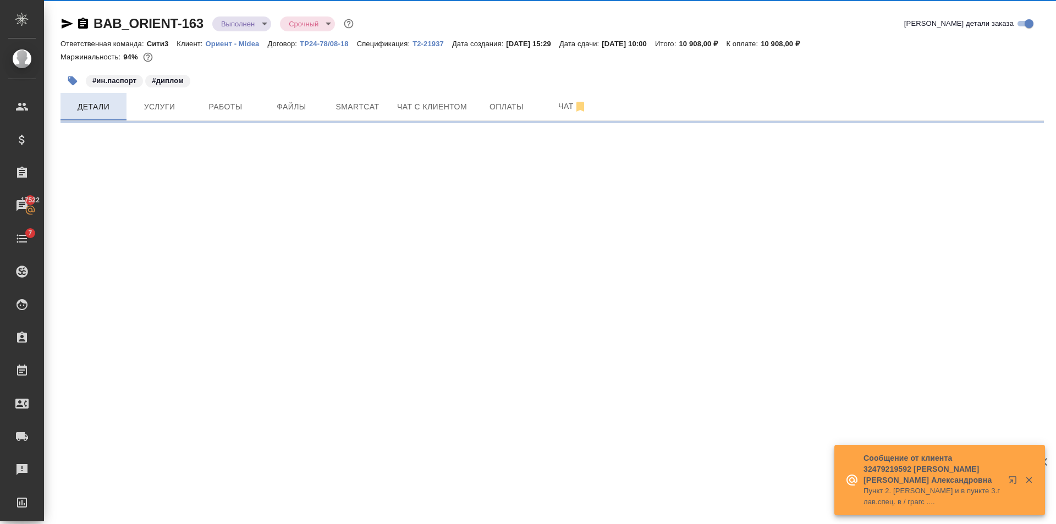
select select "RU"
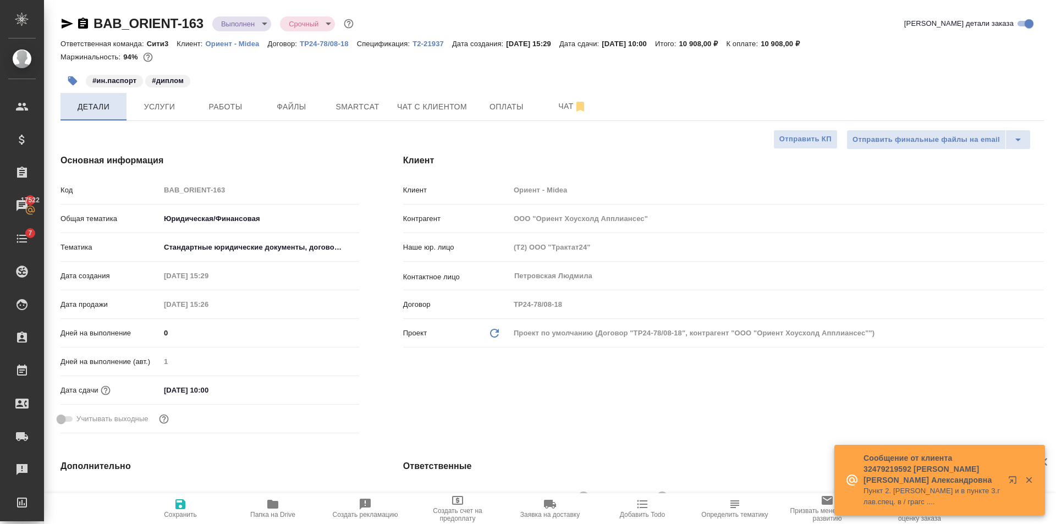
type textarea "x"
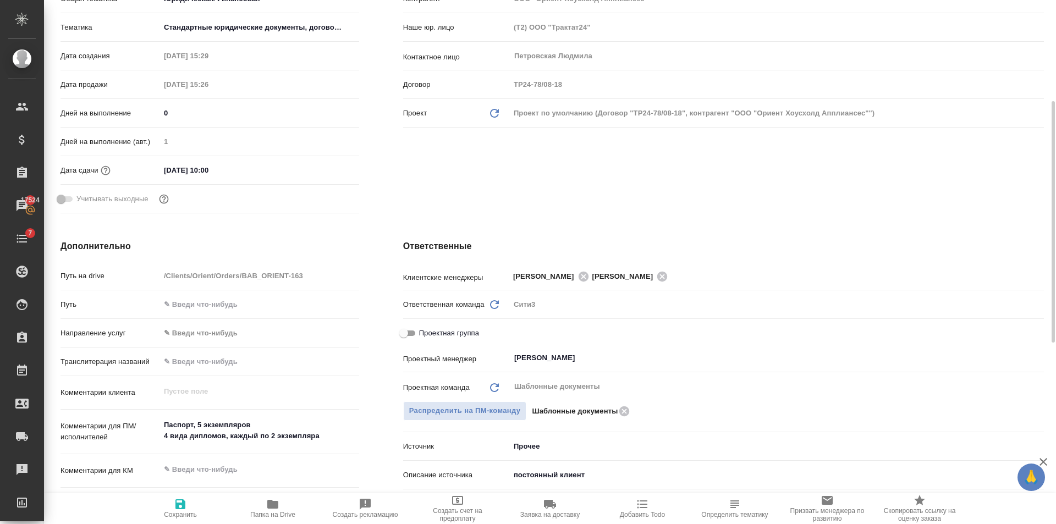
type textarea "x"
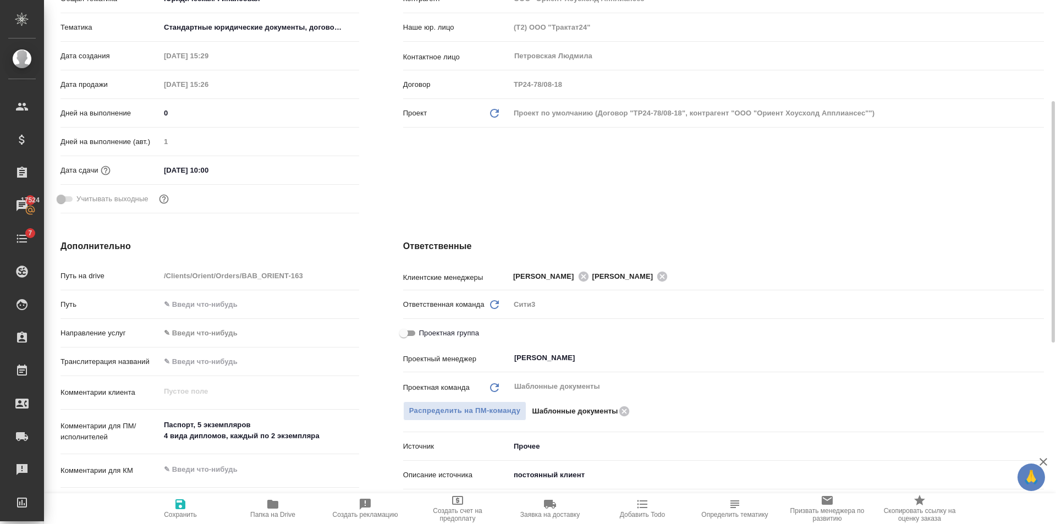
type textarea "x"
click at [437, 336] on span "Проектная группа" at bounding box center [449, 333] width 60 height 11
click at [424, 336] on input "Проектная группа" at bounding box center [404, 333] width 40 height 13
checkbox input "true"
type textarea "x"
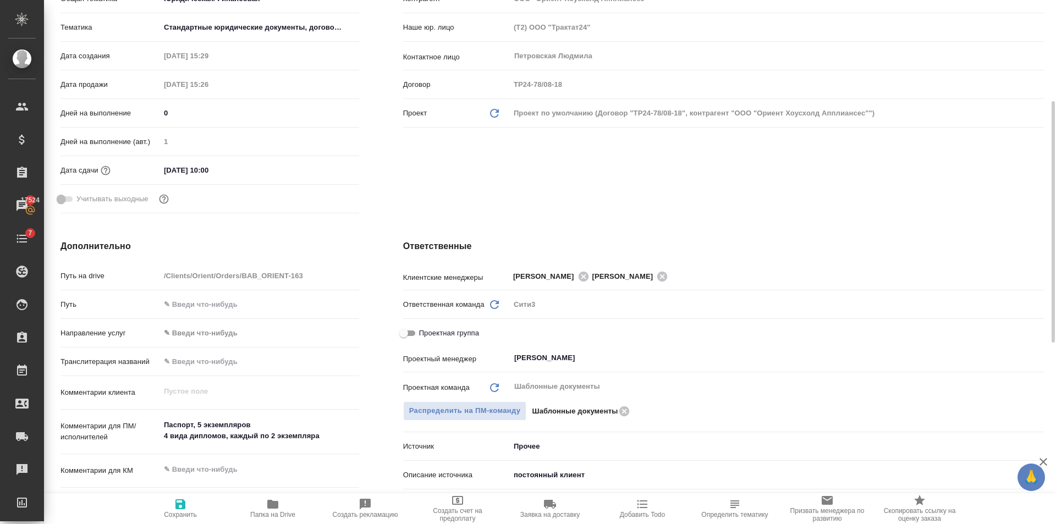
type textarea "x"
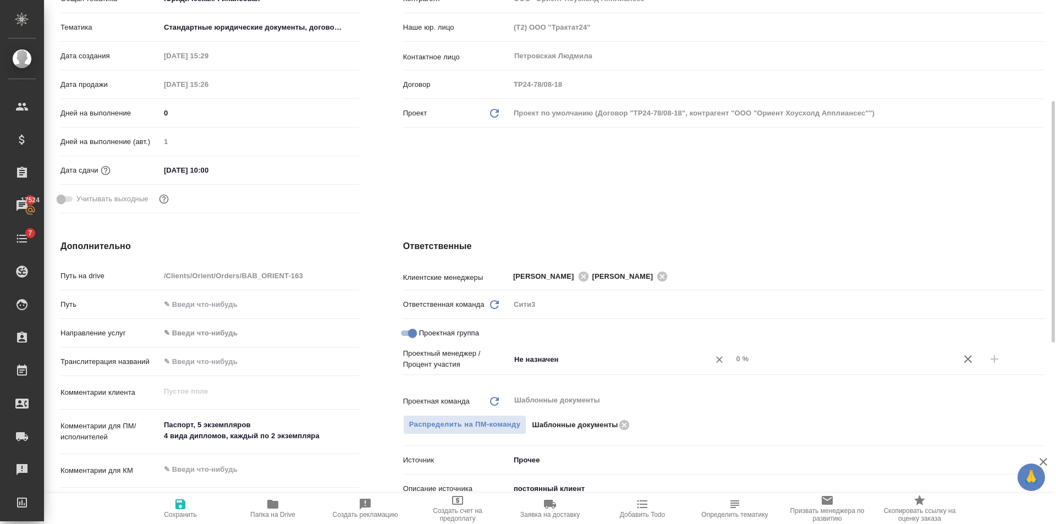
click at [599, 361] on input "Не назначен" at bounding box center [602, 359] width 179 height 13
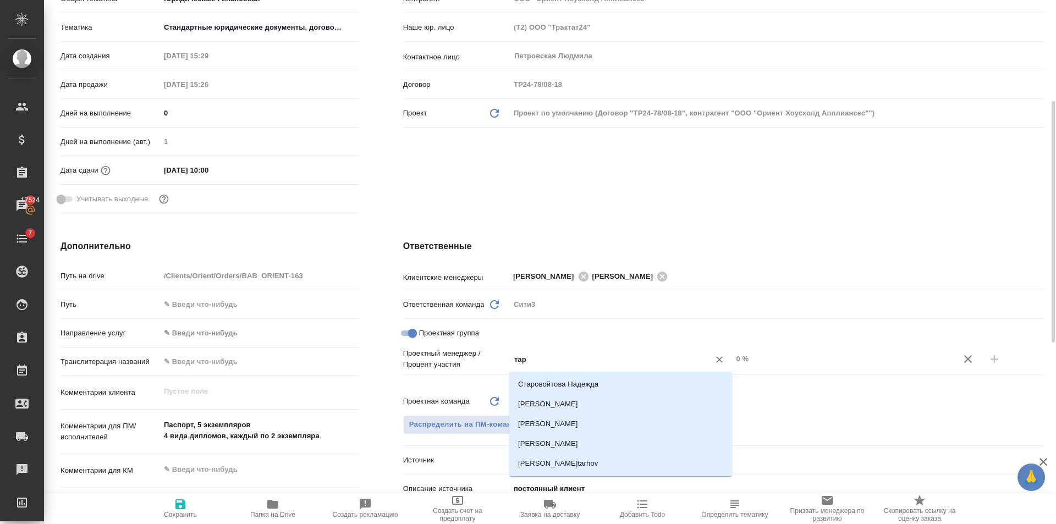
type input "тара"
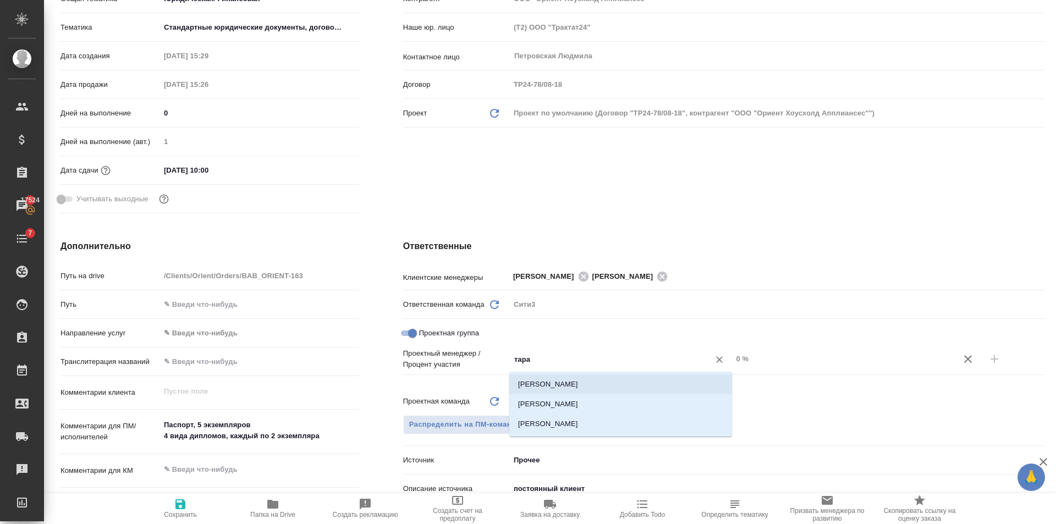
click at [616, 378] on li "Тарабановская Анастасия" at bounding box center [620, 385] width 223 height 20
type textarea "x"
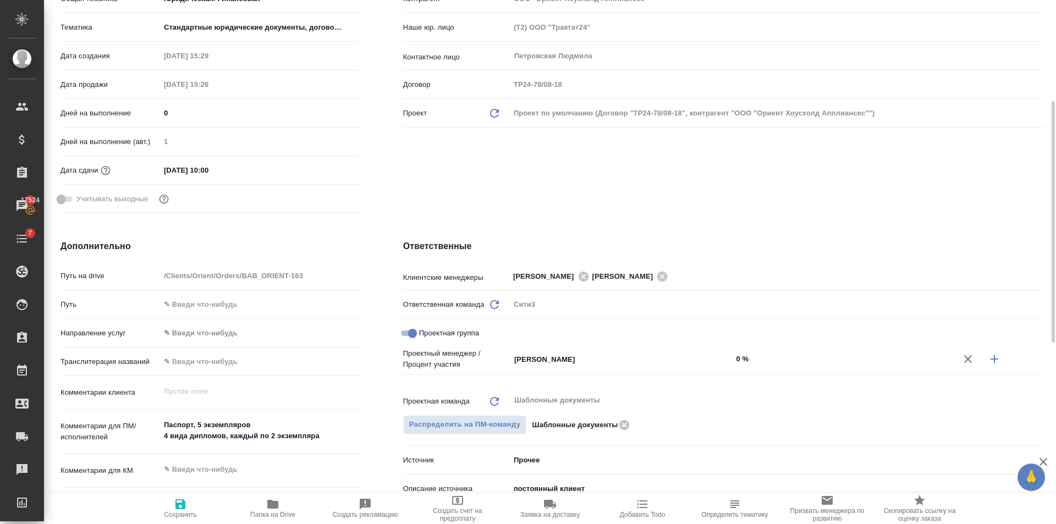
click at [835, 349] on div "Проектный менеджер / Процент участия Тарабановская Анастасия ​ 0 %" at bounding box center [723, 359] width 641 height 22
click at [830, 354] on input "0 %" at bounding box center [843, 359] width 223 height 16
type textarea "x"
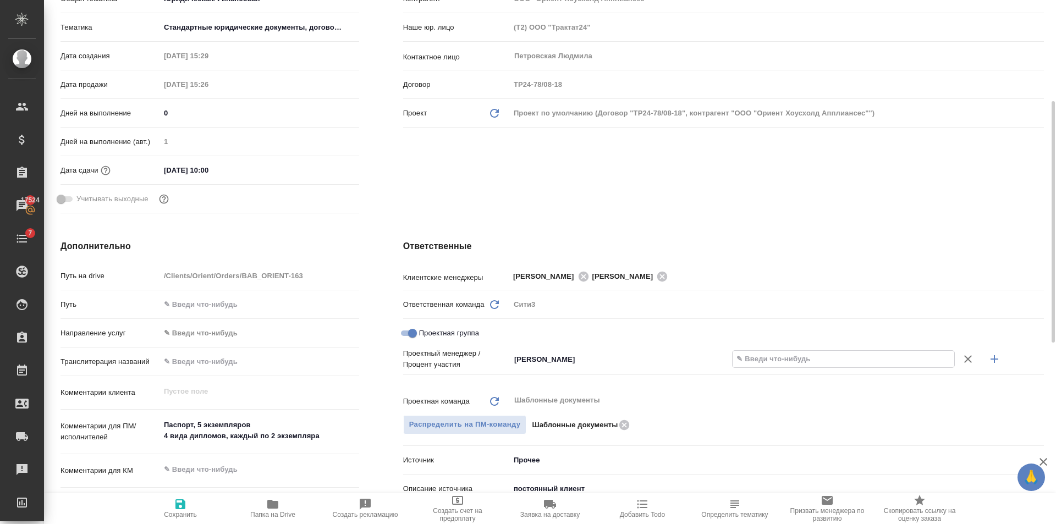
type textarea "x"
type input "8 %"
type textarea "x"
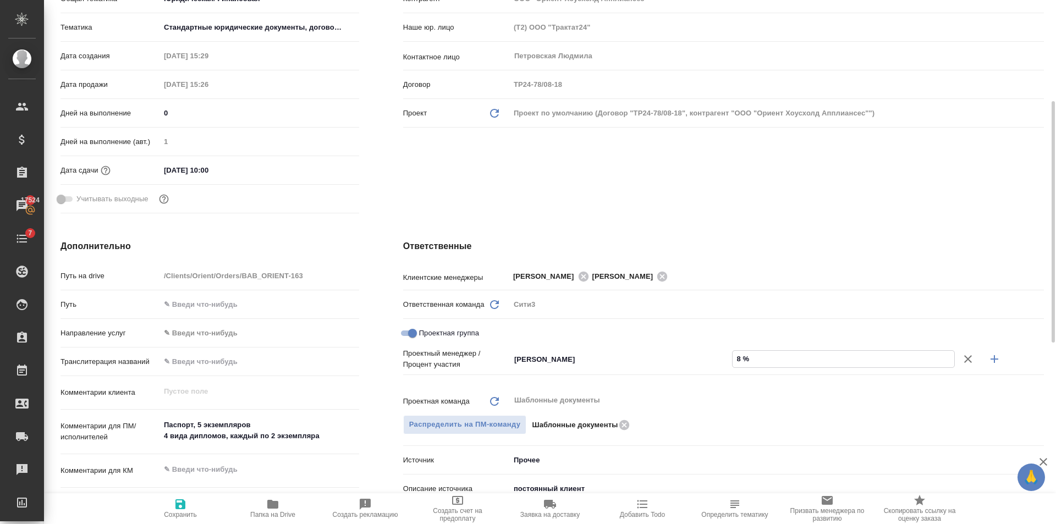
type textarea "x"
type input "80 %"
click at [991, 357] on icon "button" at bounding box center [994, 359] width 13 height 13
type textarea "x"
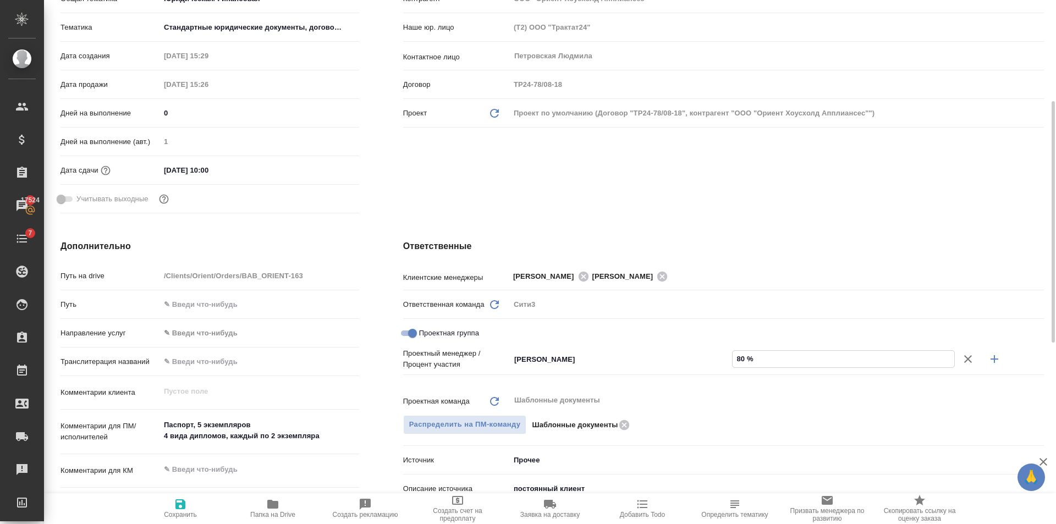
type textarea "x"
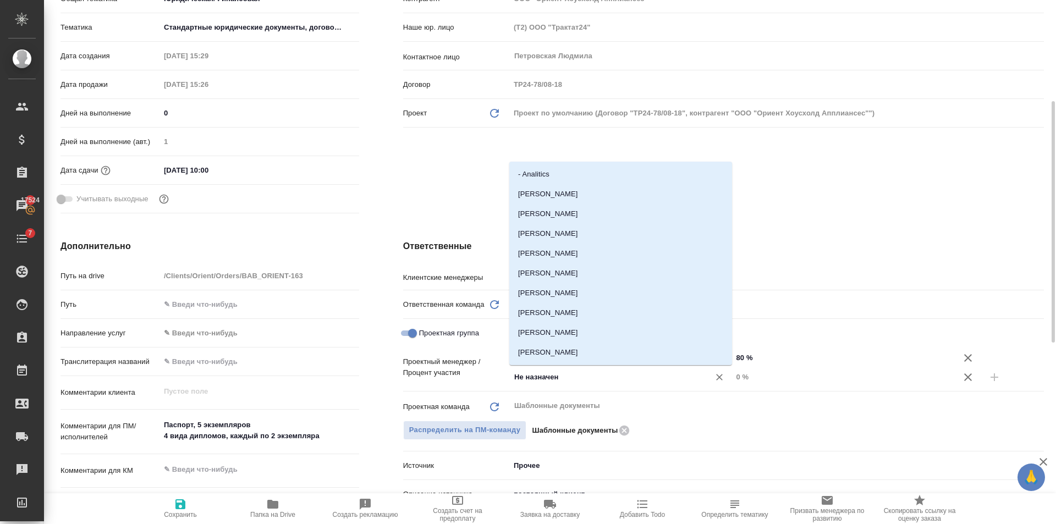
click at [595, 382] on input "Не назначен" at bounding box center [602, 377] width 179 height 13
type input "гол"
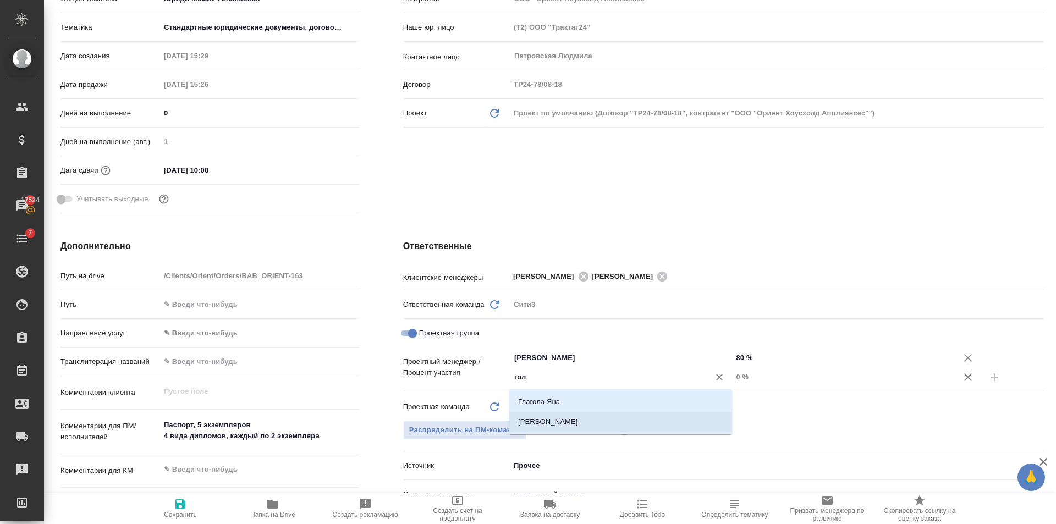
click at [595, 428] on li "[PERSON_NAME]" at bounding box center [620, 422] width 223 height 20
type textarea "x"
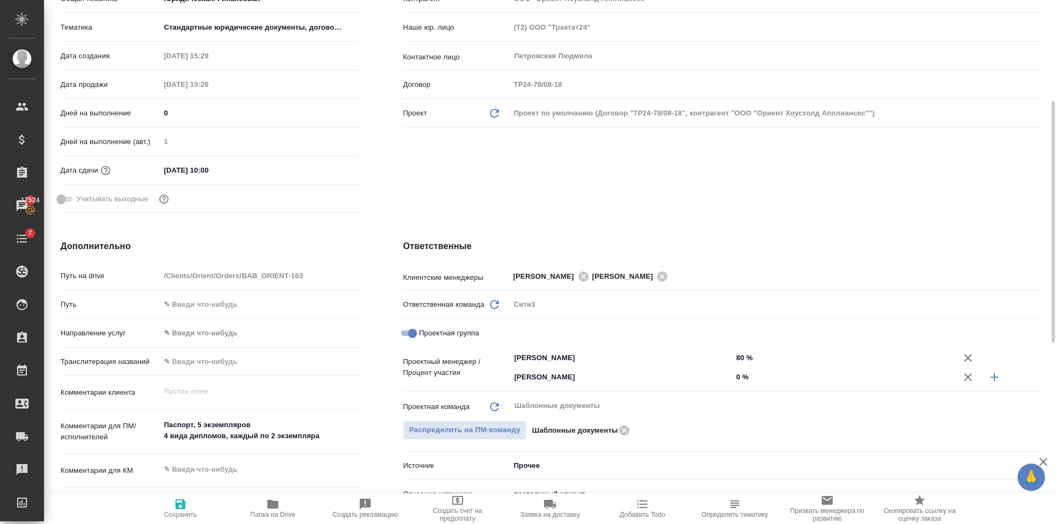
click at [784, 375] on input "0 %" at bounding box center [843, 377] width 223 height 16
type textarea "x"
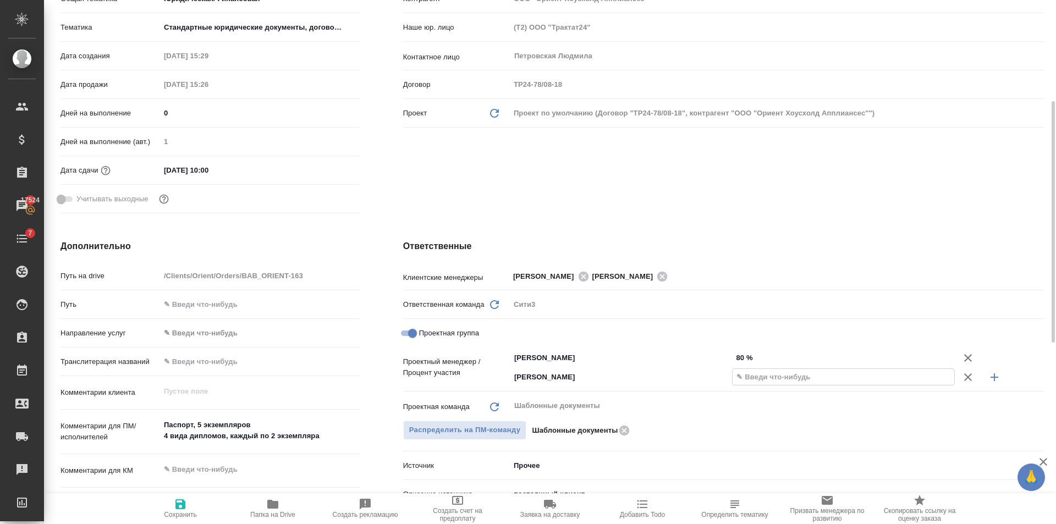
type textarea "x"
type input "2 %"
type textarea "x"
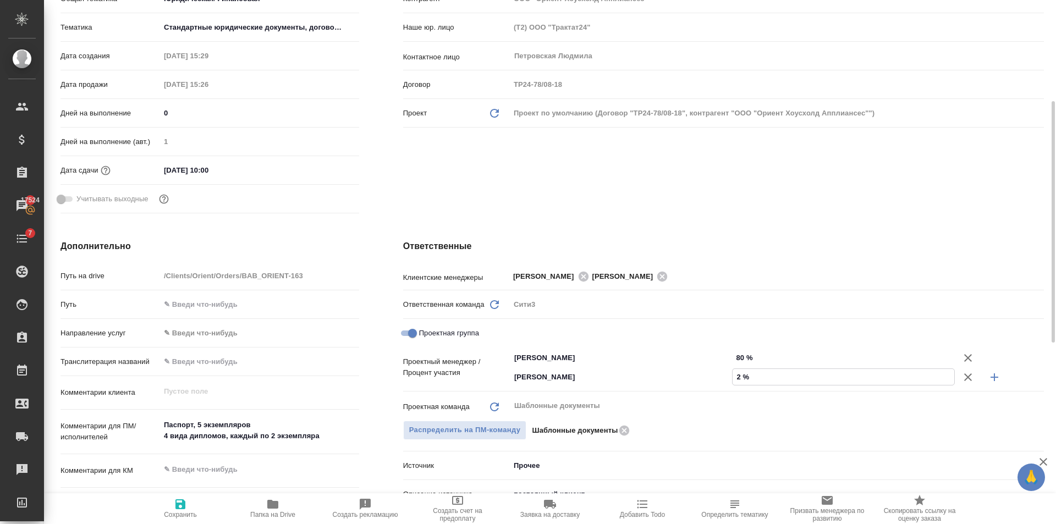
type textarea "x"
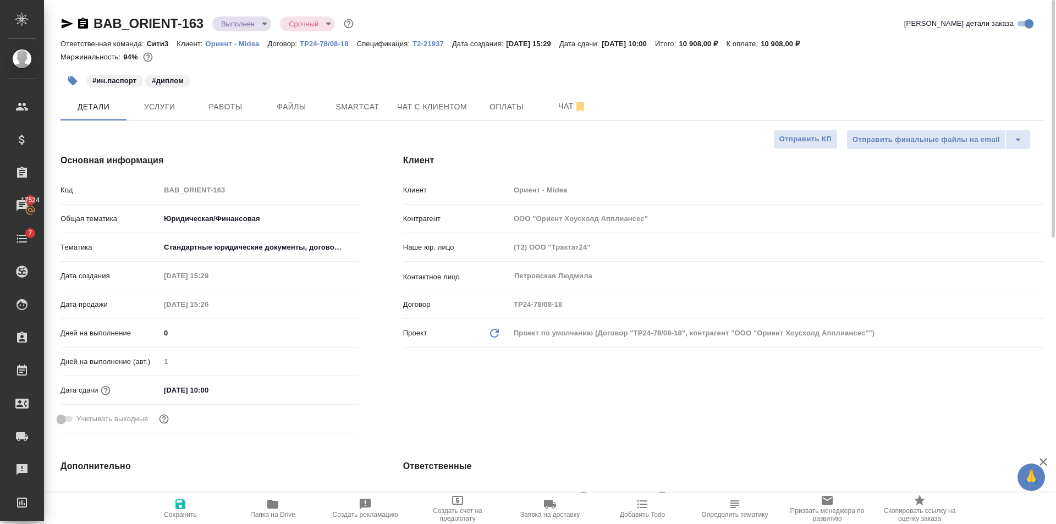
type input "20 %"
click at [190, 512] on span "Сохранить" at bounding box center [180, 515] width 33 height 8
type textarea "x"
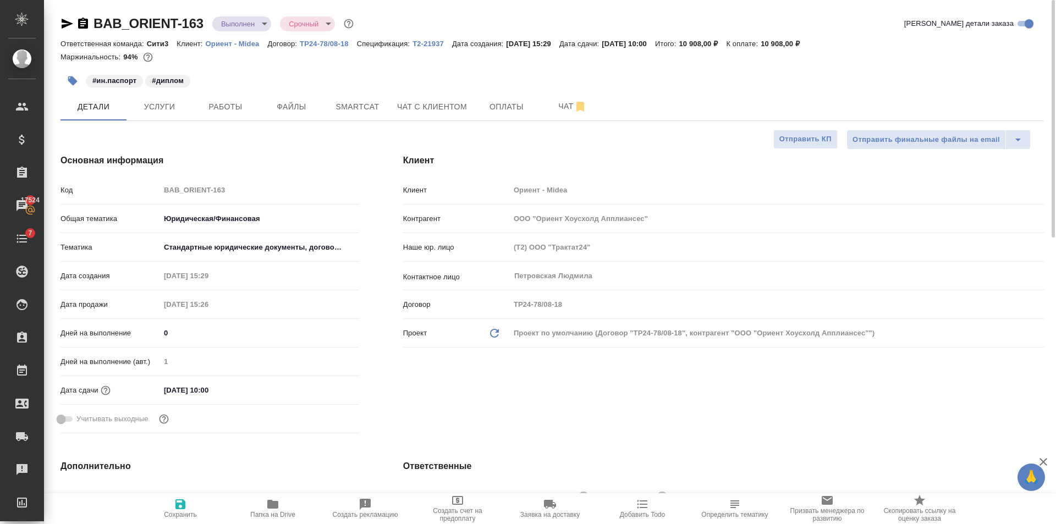
type textarea "x"
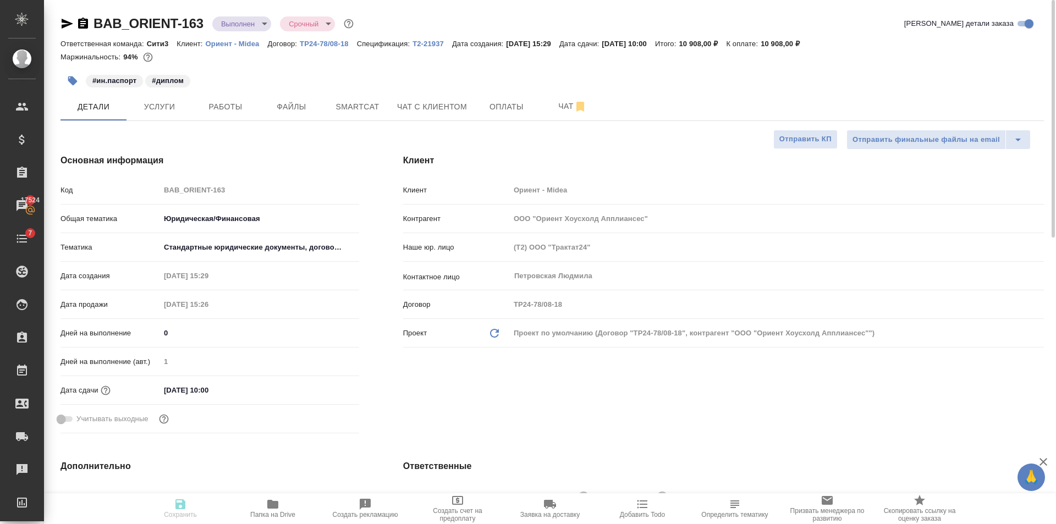
type textarea "x"
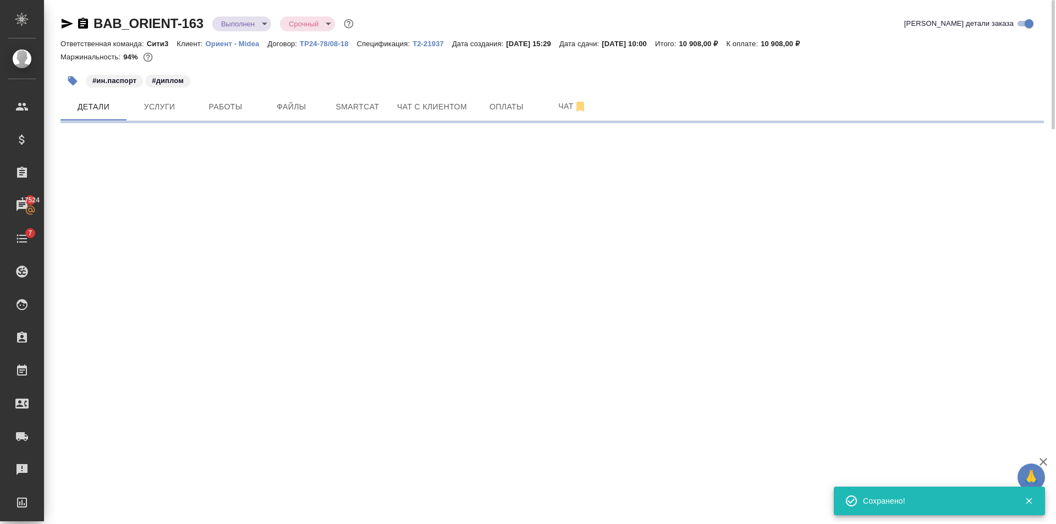
select select "RU"
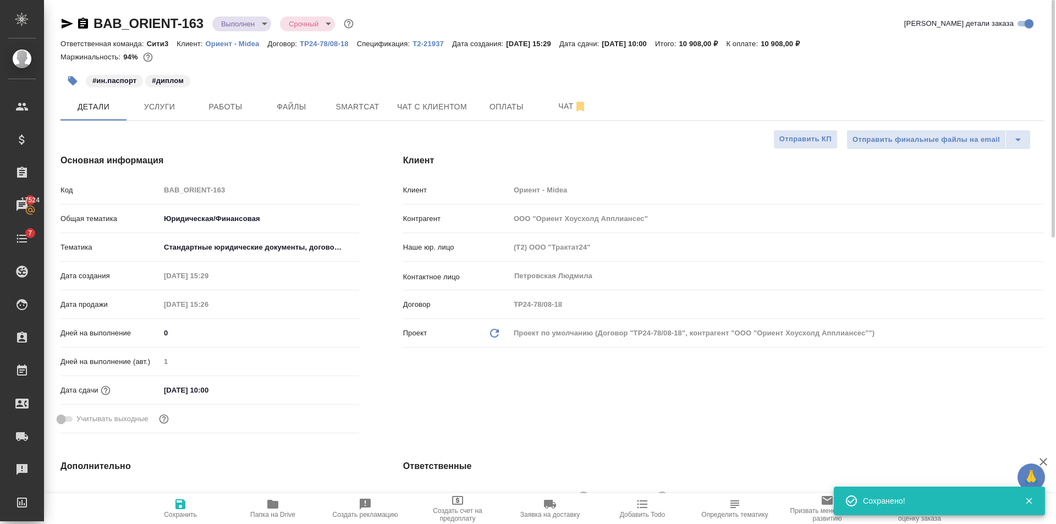
type textarea "x"
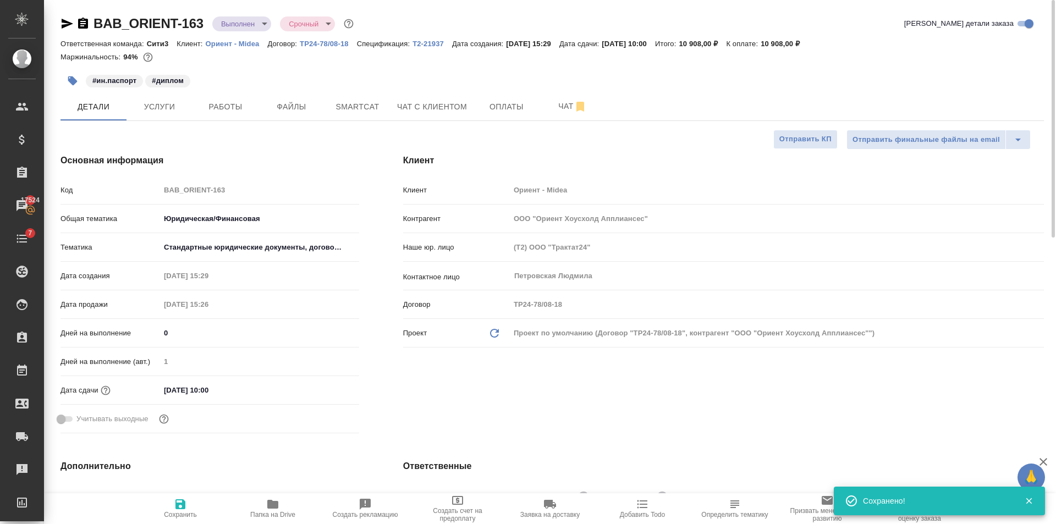
type textarea "x"
click at [722, 169] on div "Клиент Клиент Ориент - Midea Контрагент ООО "Ориент Хоусхолд Апплиансес" Наше ю…" at bounding box center [723, 296] width 685 height 328
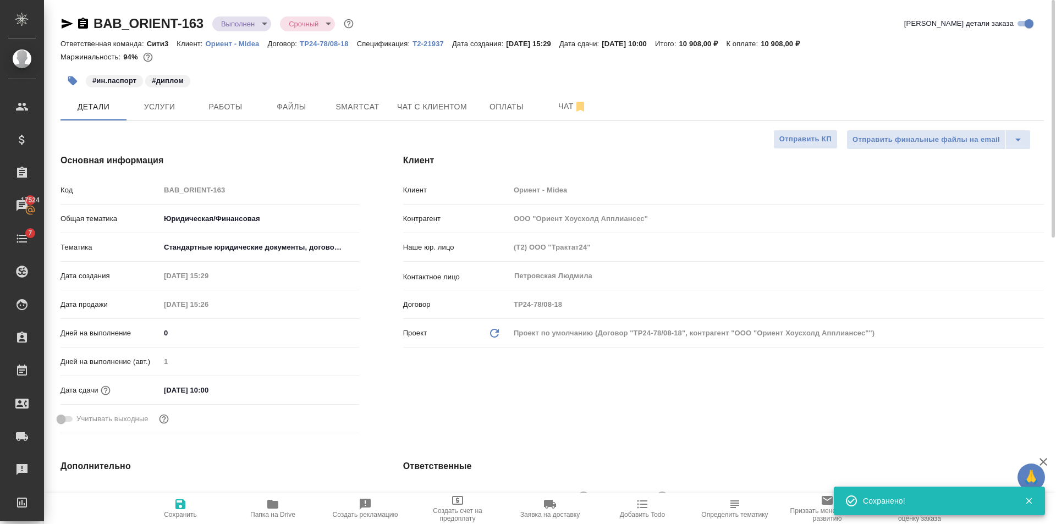
type textarea "x"
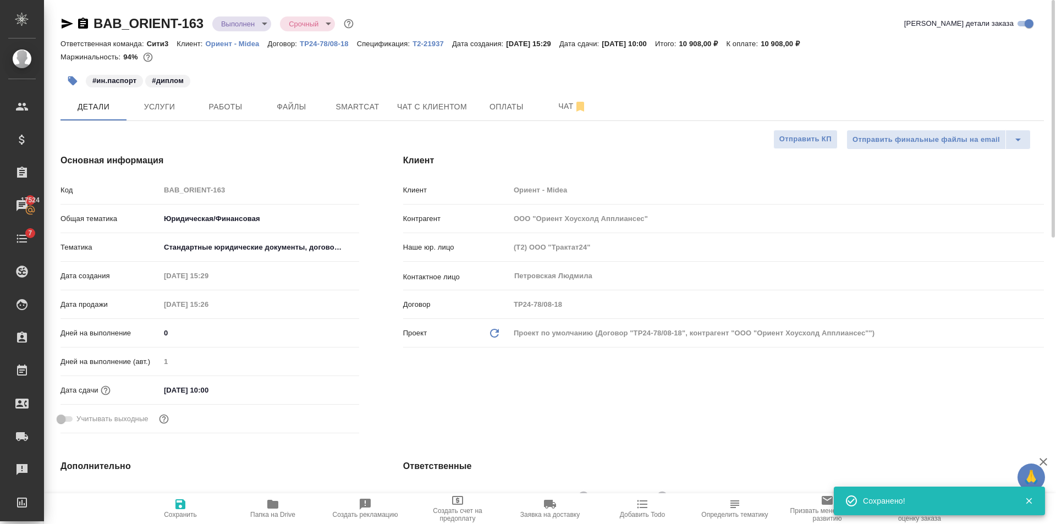
type textarea "x"
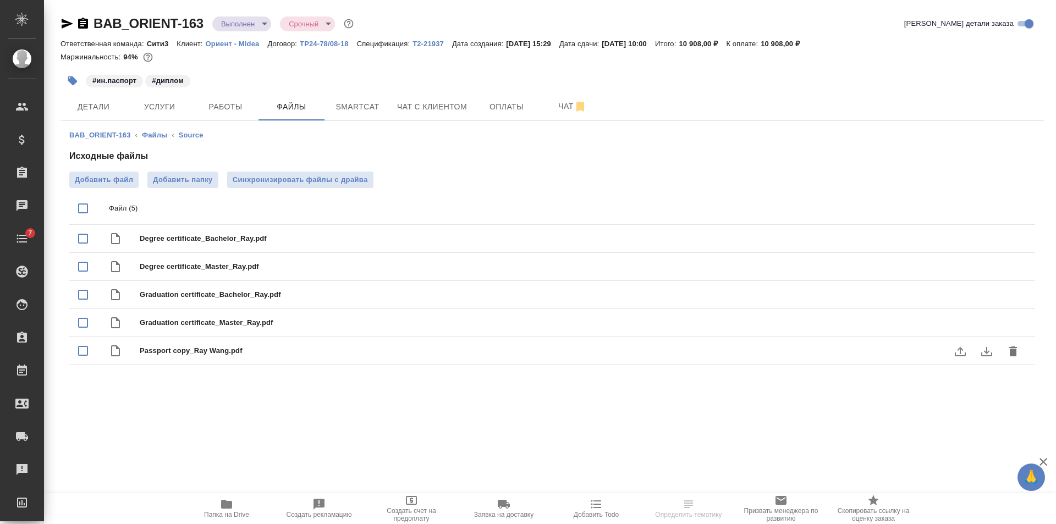
click at [985, 353] on icon "download" at bounding box center [986, 351] width 13 height 13
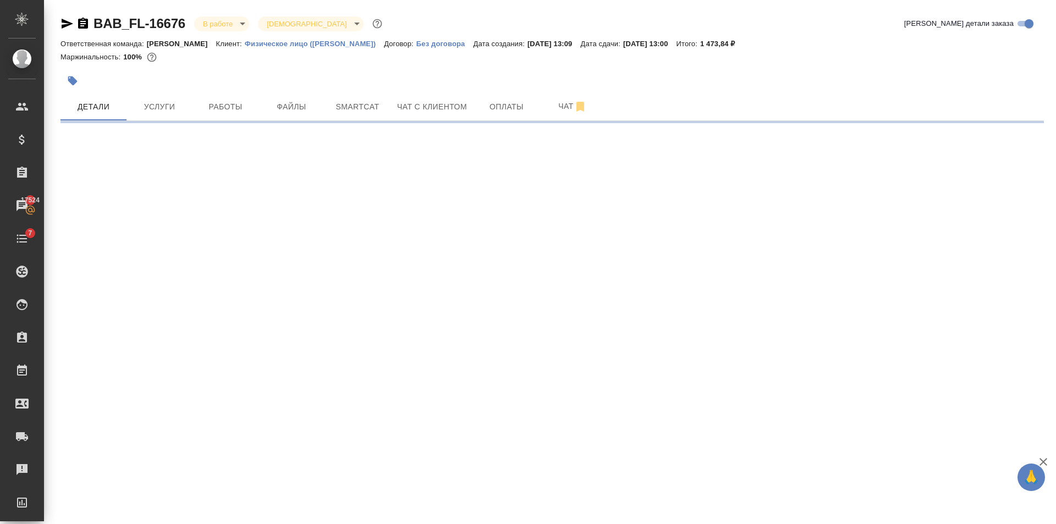
select select "RU"
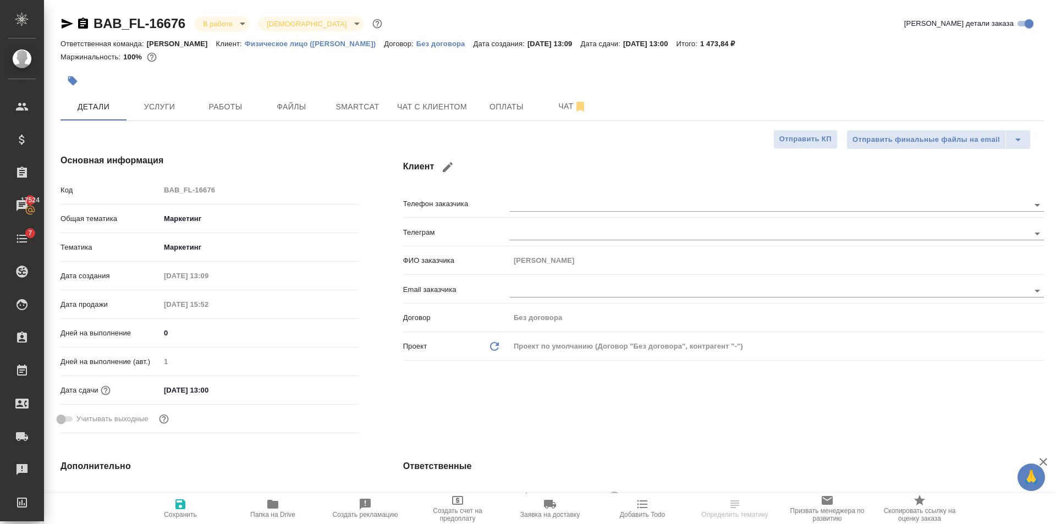
type textarea "x"
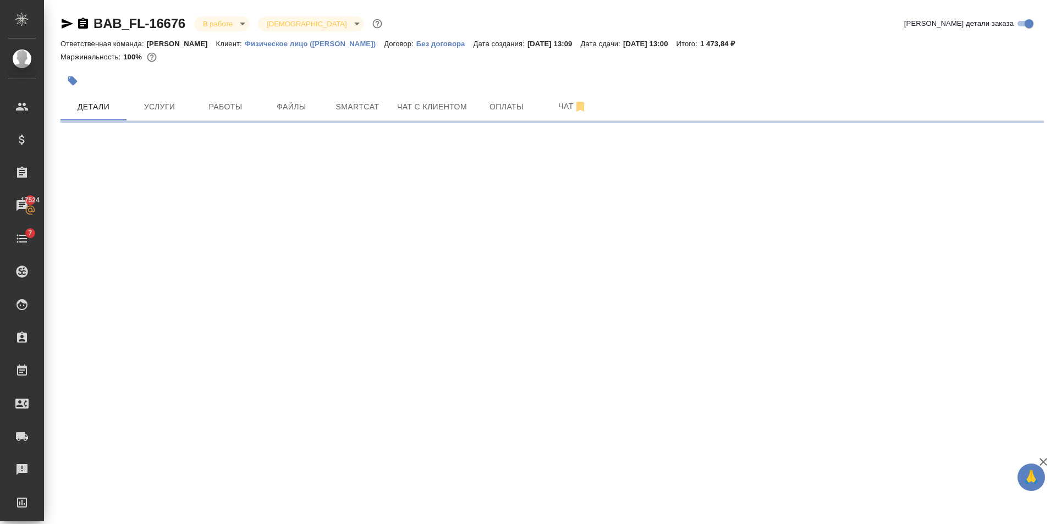
select select "RU"
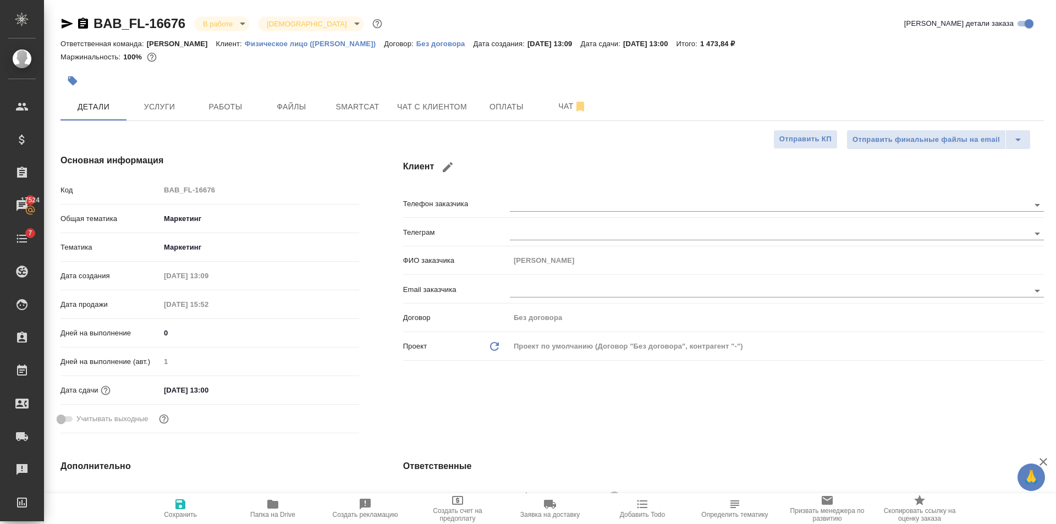
type textarea "x"
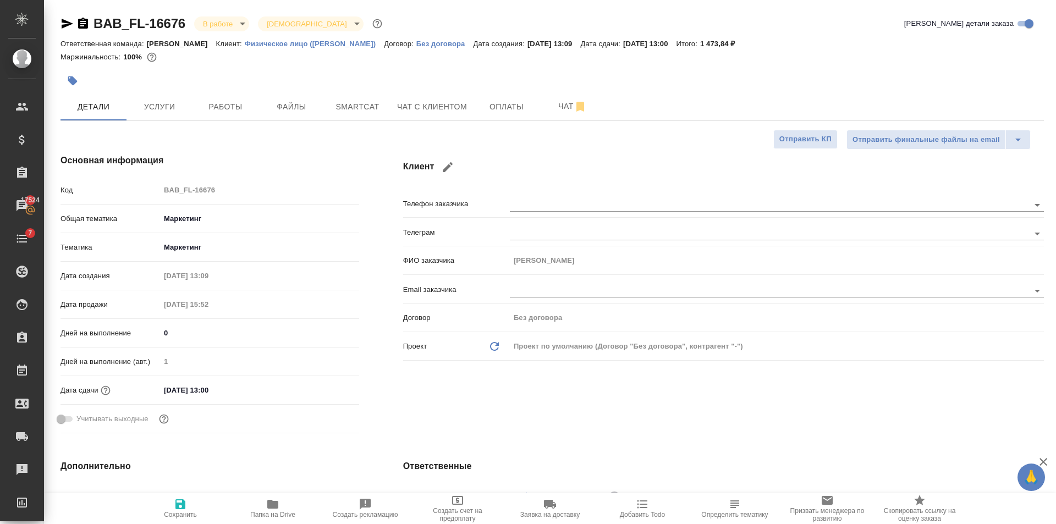
type textarea "x"
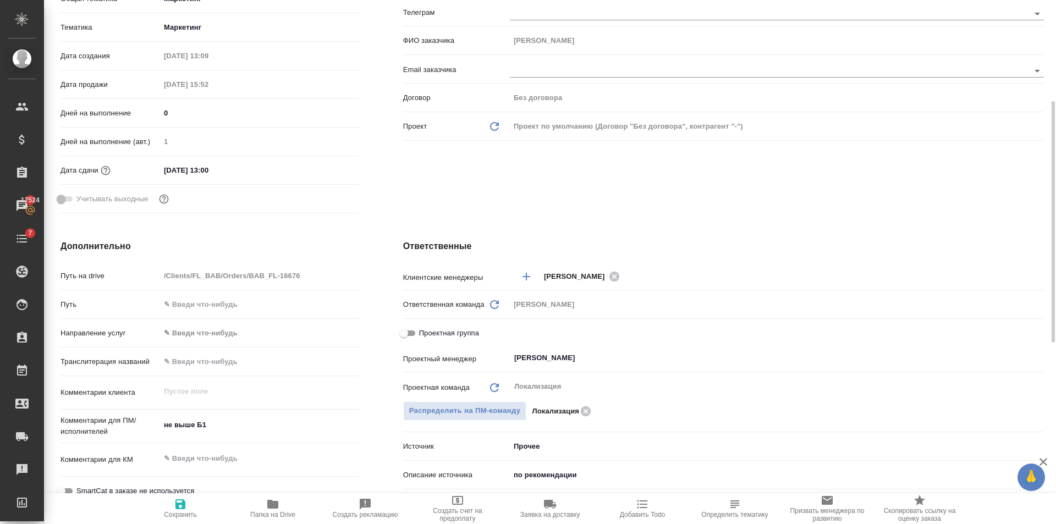
type textarea "x"
click at [224, 422] on textarea "не выше Б1" at bounding box center [259, 425] width 199 height 19
type textarea "x"
type textarea "не выше Б1"
type textarea "x"
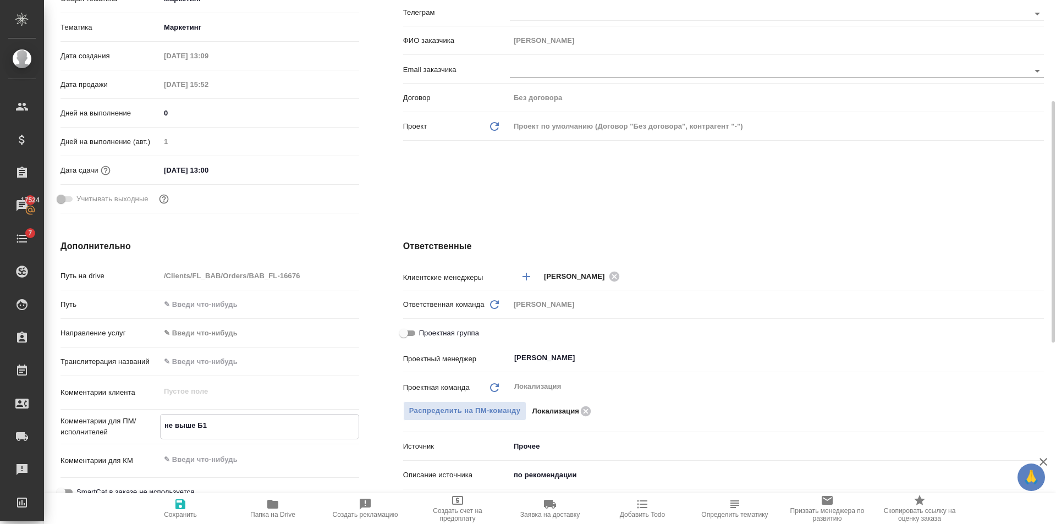
type textarea "x"
type textarea "не выше Б1"
type textarea "x"
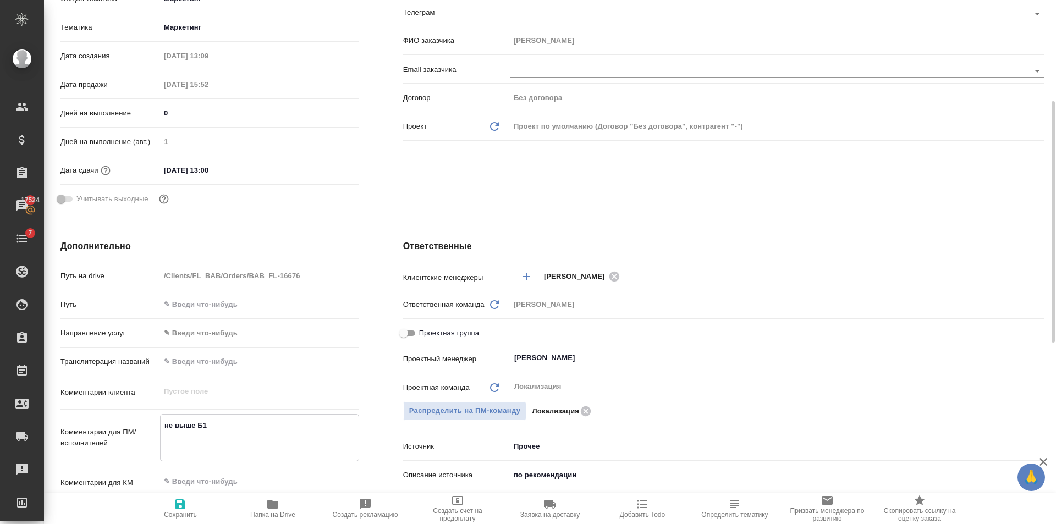
type textarea "x"
type textarea "не выше Б1 д"
type textarea "x"
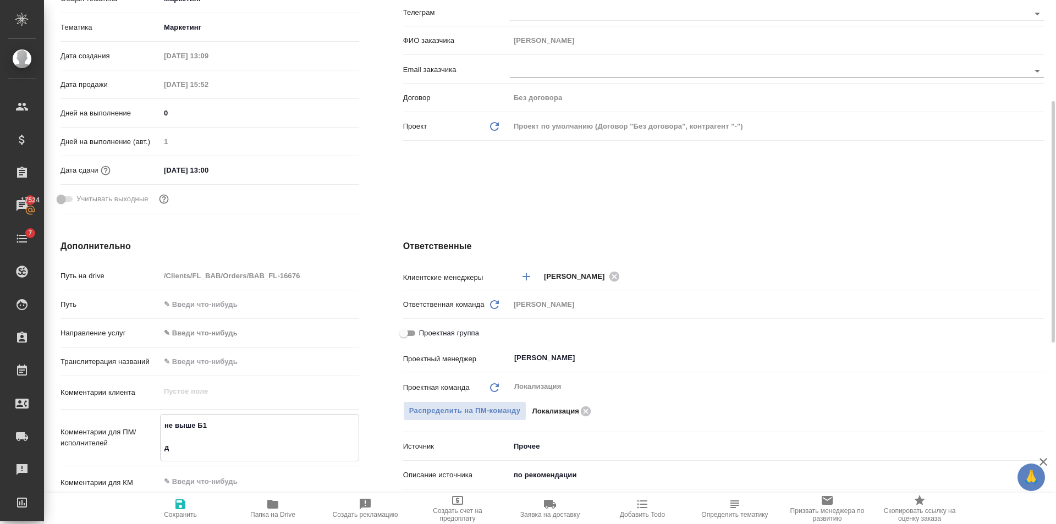
type textarea "не выше Б1 до"
type textarea "x"
type textarea "не выше Б1 до"
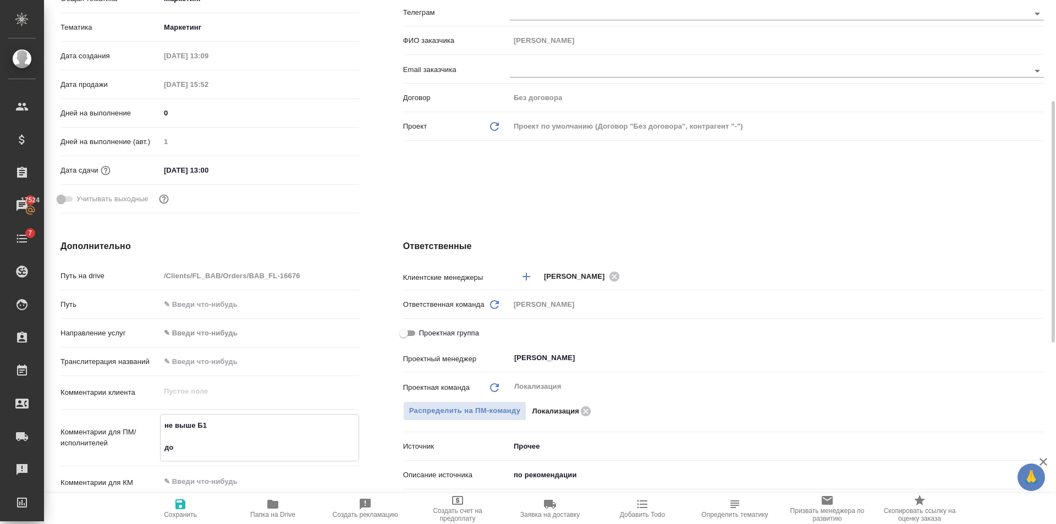
type textarea "x"
type textarea "не выше Б1 до 3"
type textarea "x"
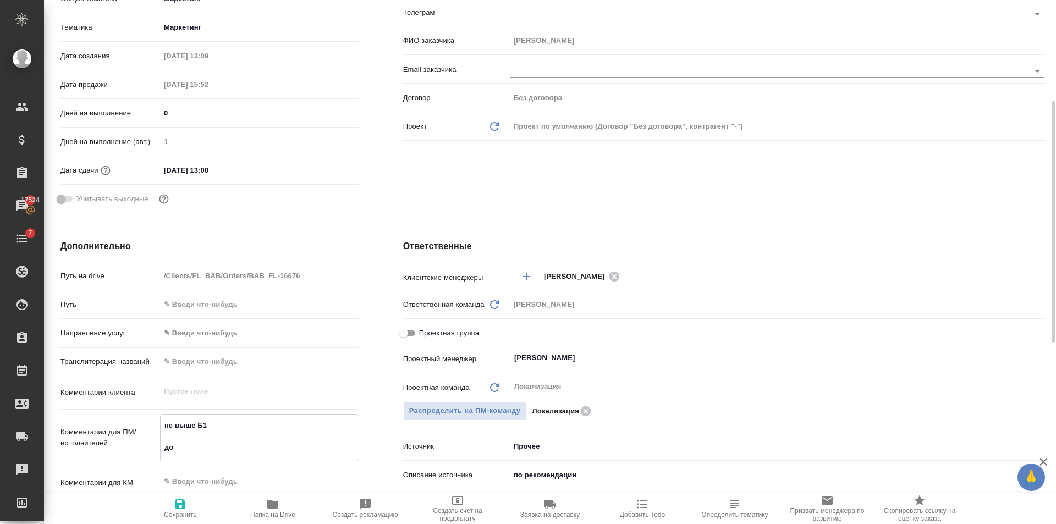
type textarea "x"
type textarea "не выше Б1 до 3"
type textarea "x"
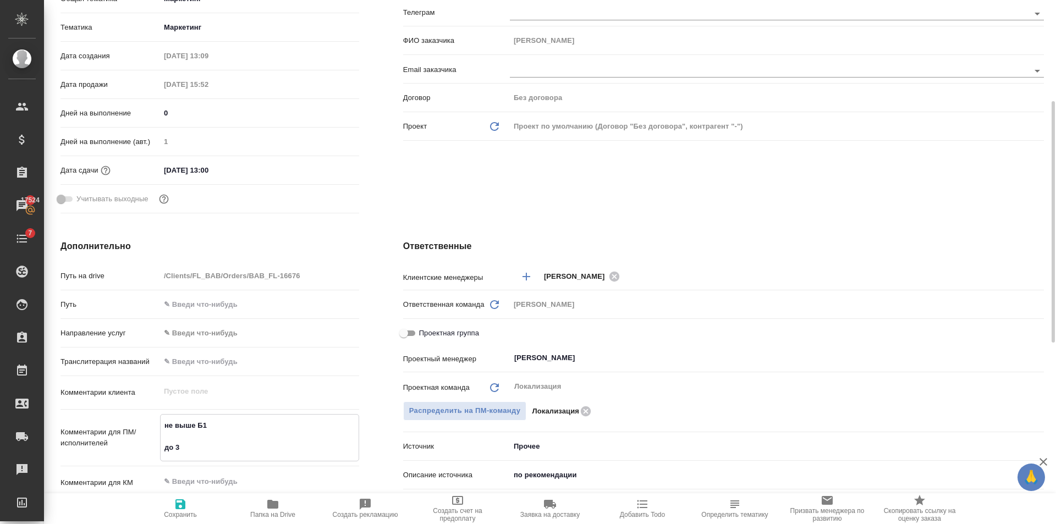
type textarea "x"
type textarea "не выше Б1 до 3 т"
type textarea "x"
type textarea "не выше Б1 до 3 тыся"
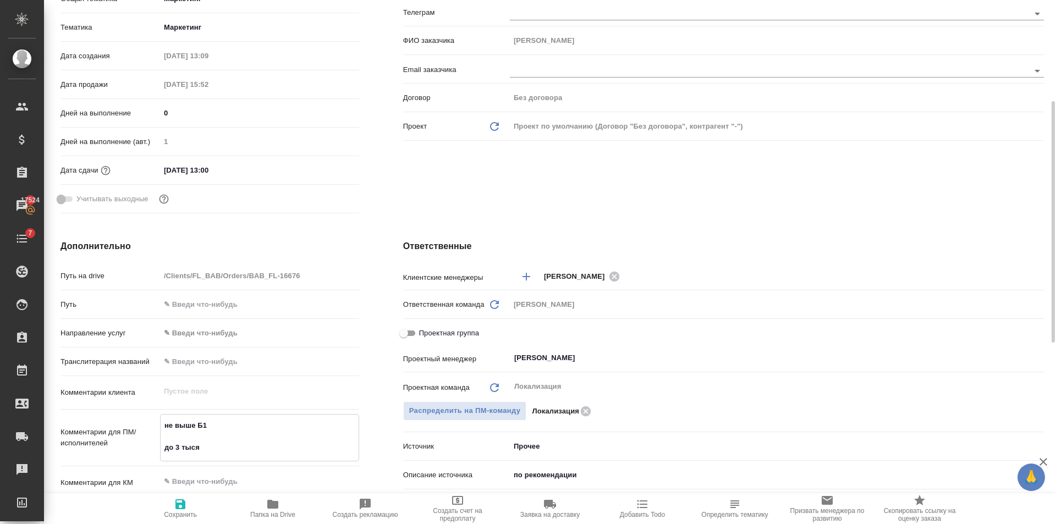
type textarea "x"
type textarea "не выше Б1 до 3 тысяч"
type textarea "x"
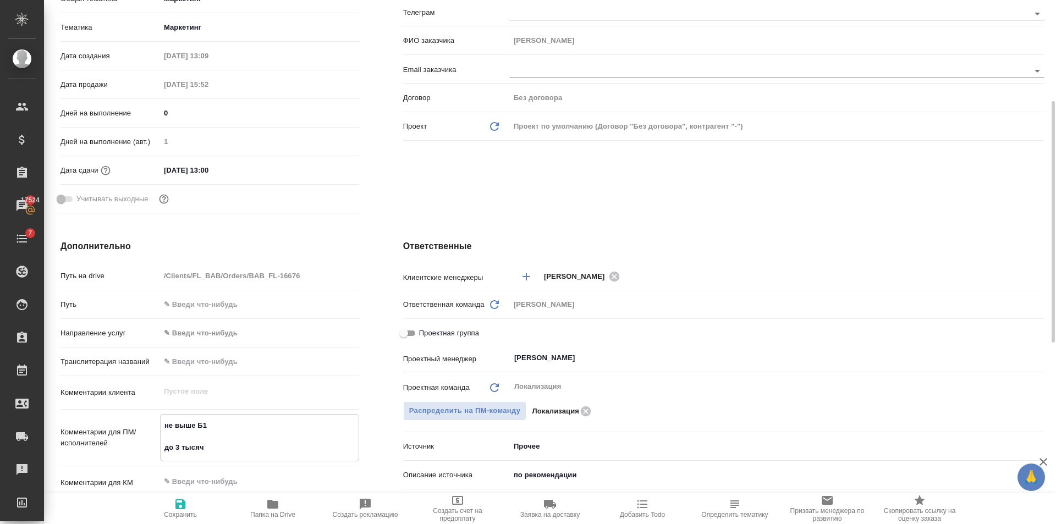
type textarea "x"
type textarea "не выше Б1 до 3 тысяч"
type textarea "x"
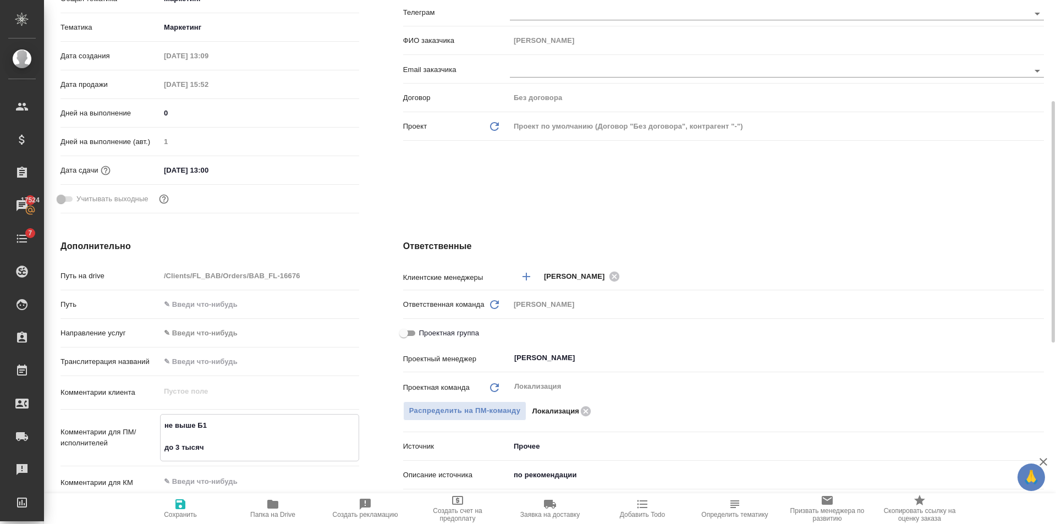
type textarea "x"
type textarea "не выше Б1 до 3 тысяч з"
type textarea "x"
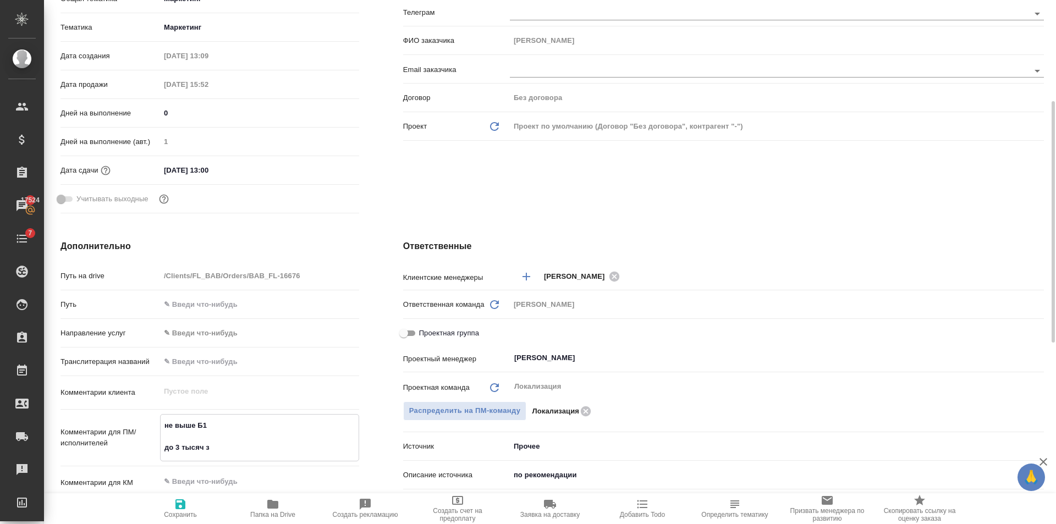
type textarea "не выше Б1 до 3 тысяч зн"
type textarea "x"
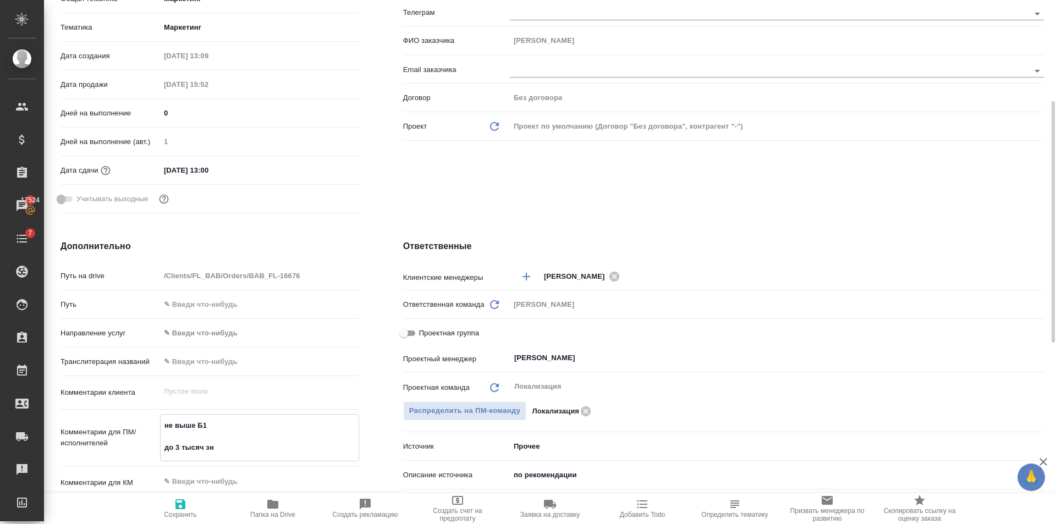
type textarea "не выше Б1 до 3 тысяч зна"
type textarea "x"
type textarea "не выше Б1 до 3 тысяч знак"
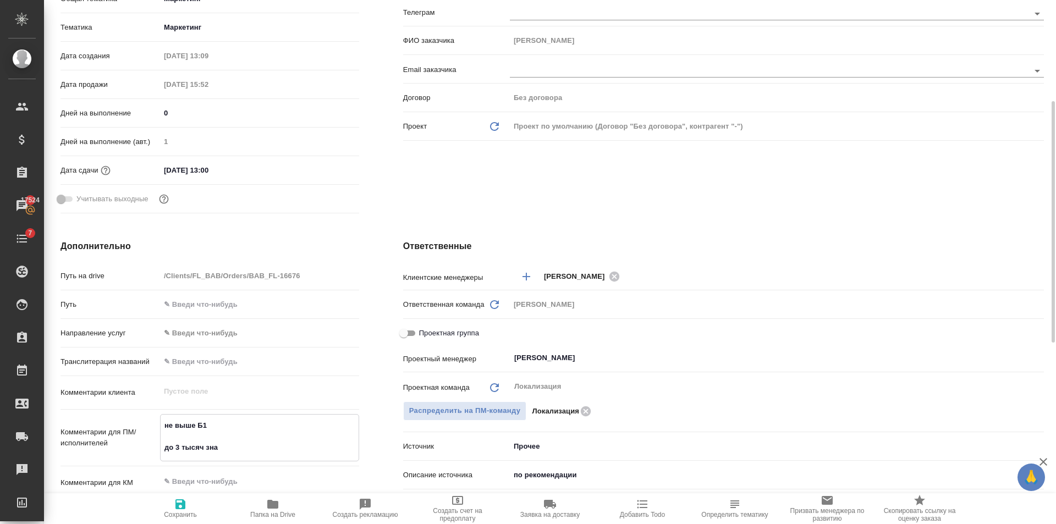
type textarea "x"
type textarea "не выше Б1 до 3 тысяч знако"
type textarea "x"
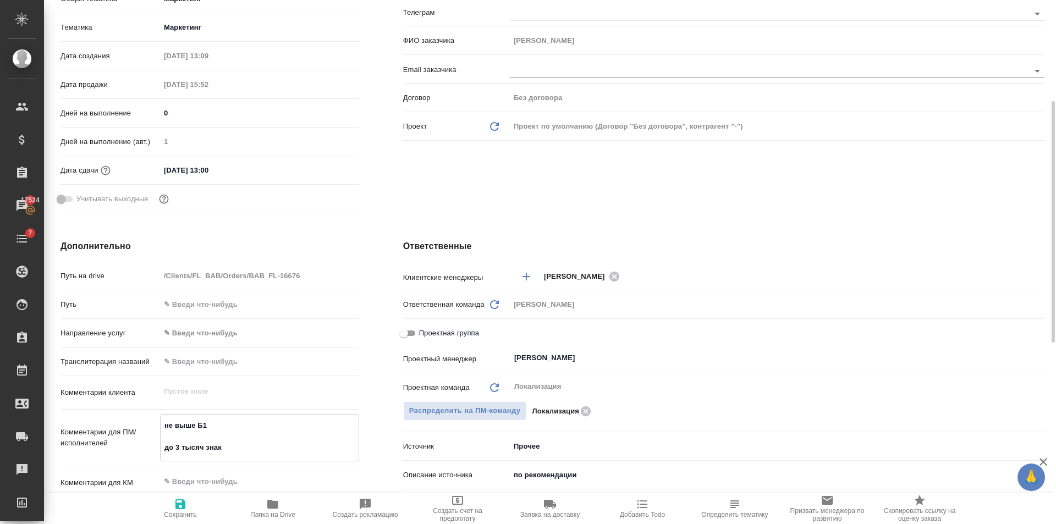
type textarea "x"
type textarea "не выше Б1 до 3 тысяч знаков"
type textarea "x"
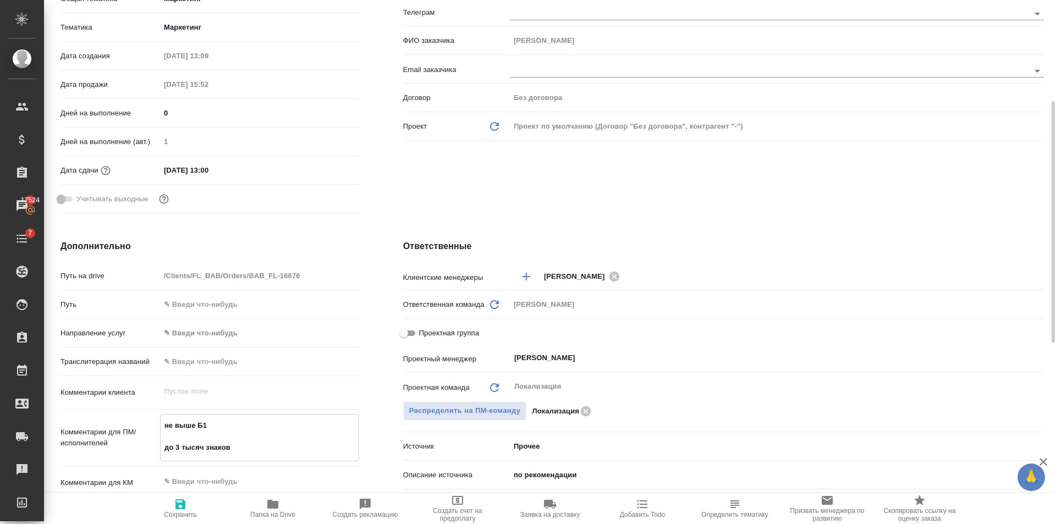
type textarea "не выше Б1 до 3 тысяч знаков"
type textarea "x"
drag, startPoint x: 190, startPoint y: 510, endPoint x: 239, endPoint y: 457, distance: 72.4
click at [191, 509] on span "Сохранить" at bounding box center [180, 508] width 79 height 21
type textarea "x"
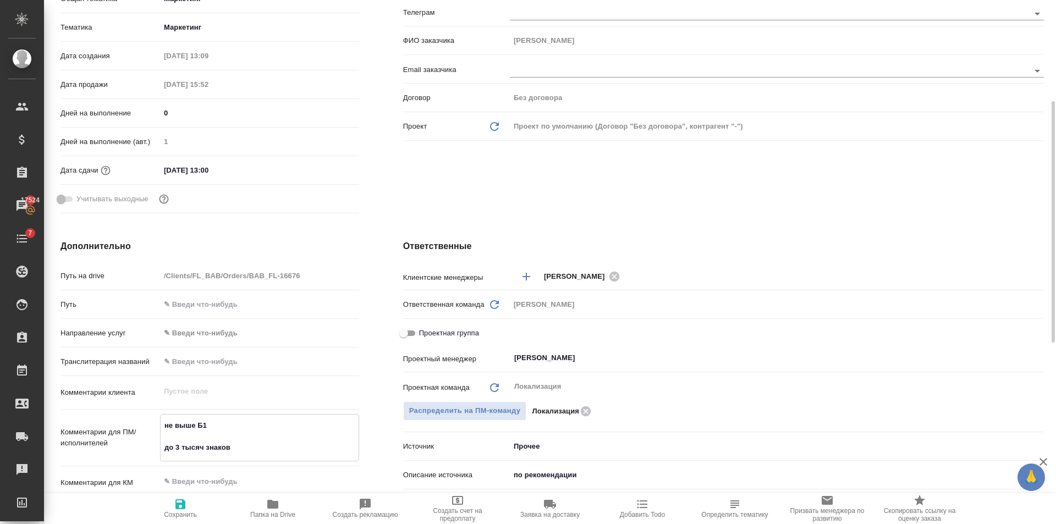
type textarea "x"
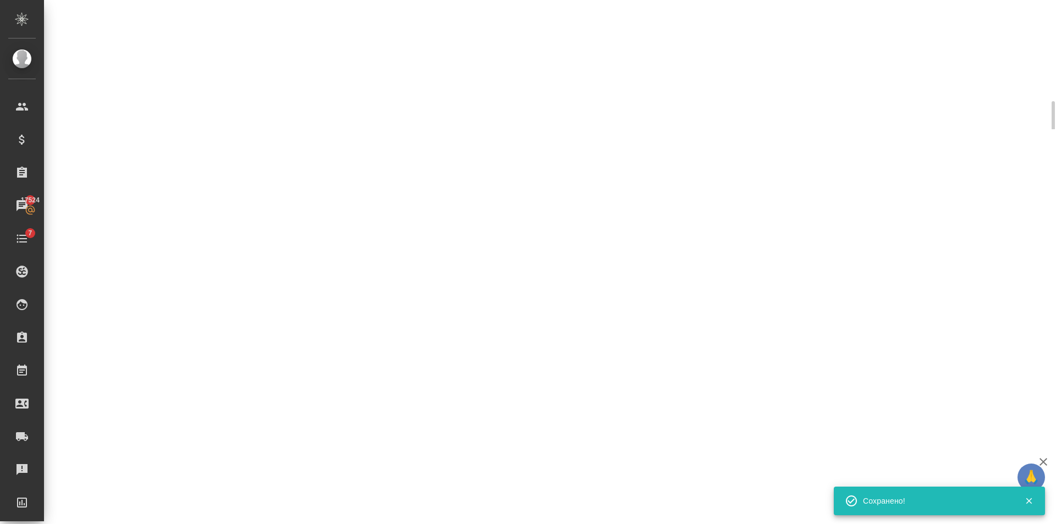
select select "RU"
